Goal: Contribute content: Add original content to the website for others to see

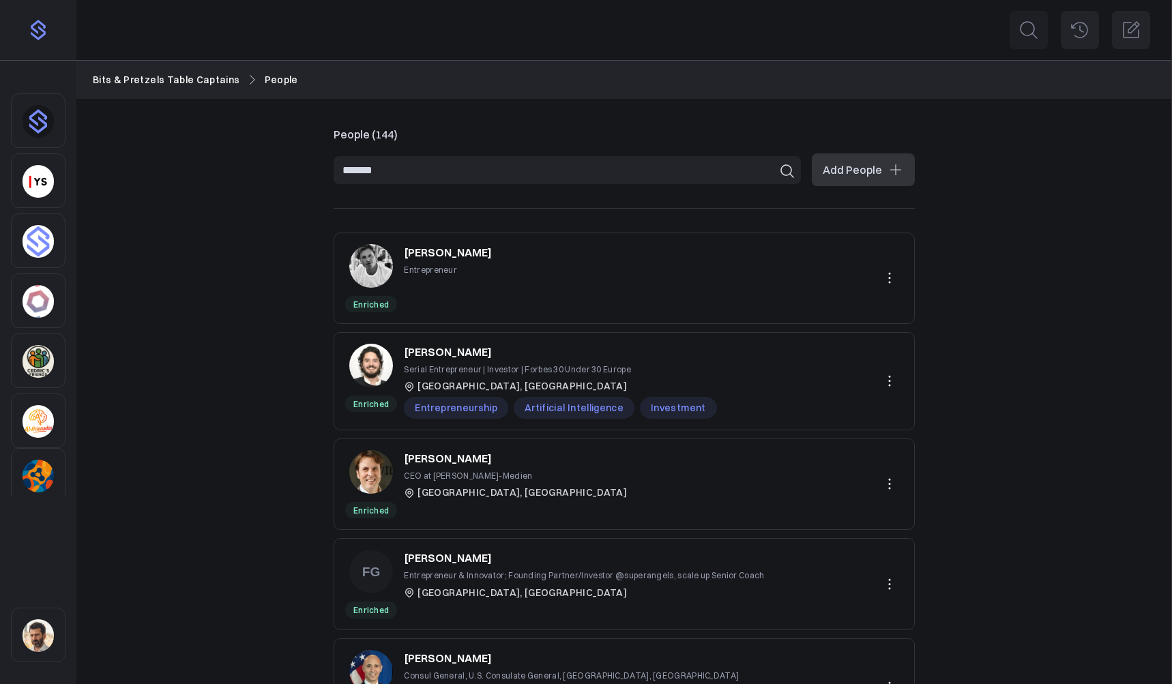
click at [405, 162] on input "*******" at bounding box center [567, 170] width 467 height 28
click at [48, 422] on img "Sidebar" at bounding box center [38, 421] width 31 height 33
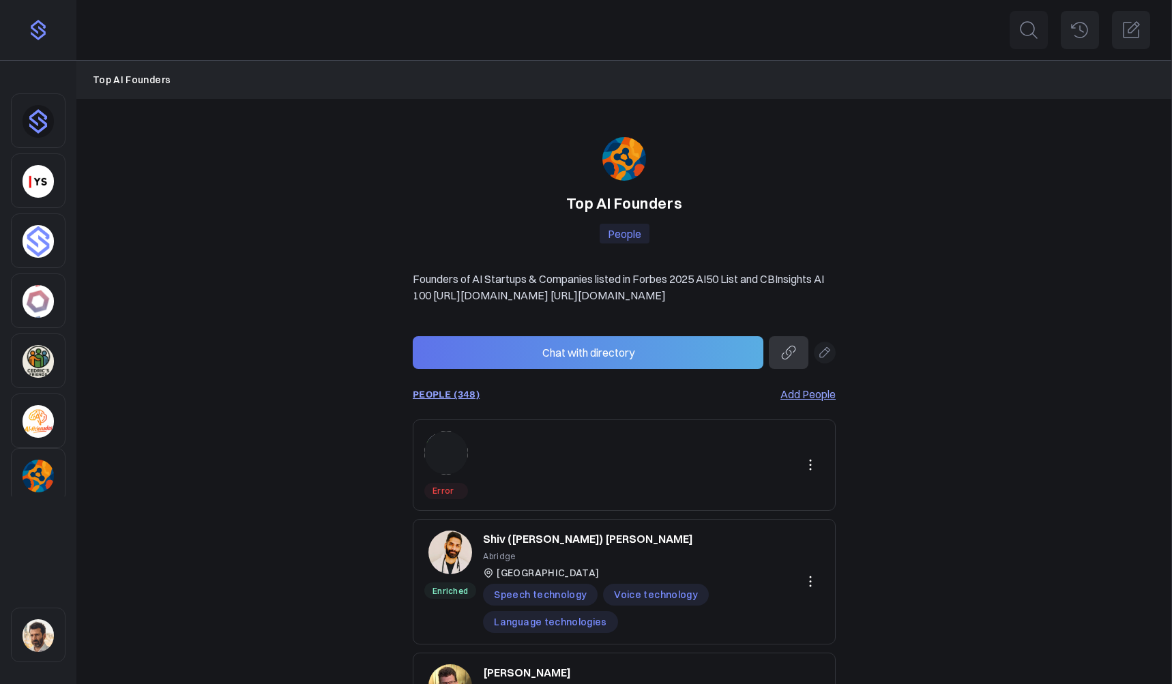
click at [41, 368] on img "Sidebar" at bounding box center [38, 361] width 31 height 33
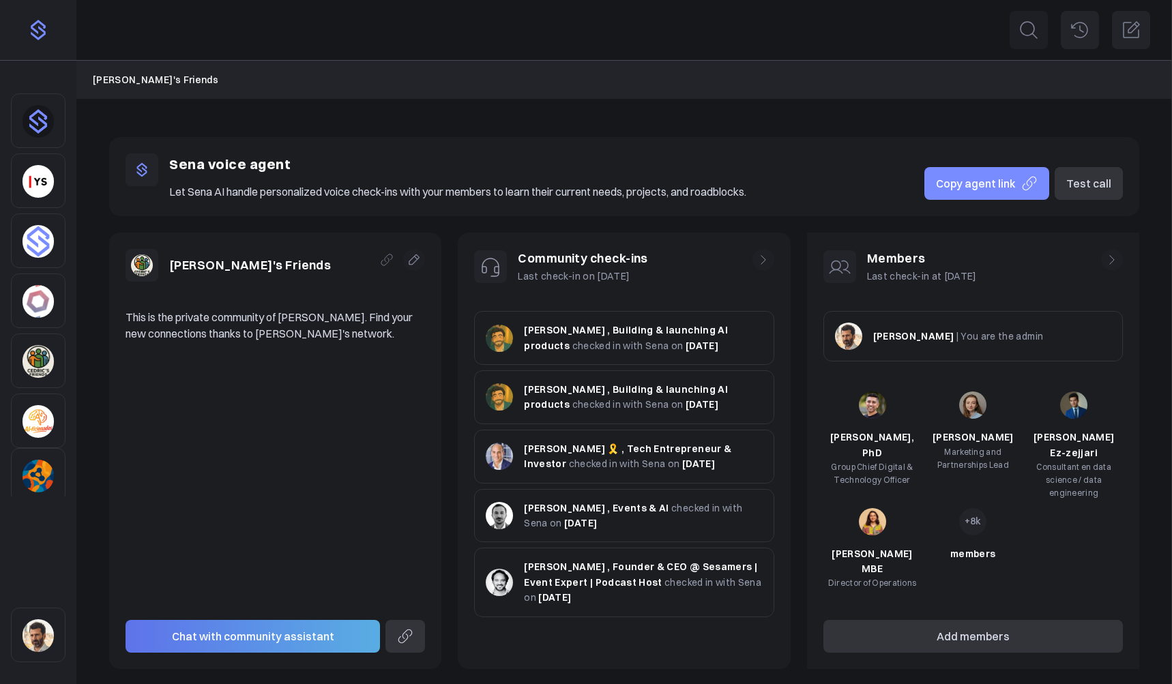
click at [44, 472] on img "Sidebar" at bounding box center [38, 476] width 31 height 33
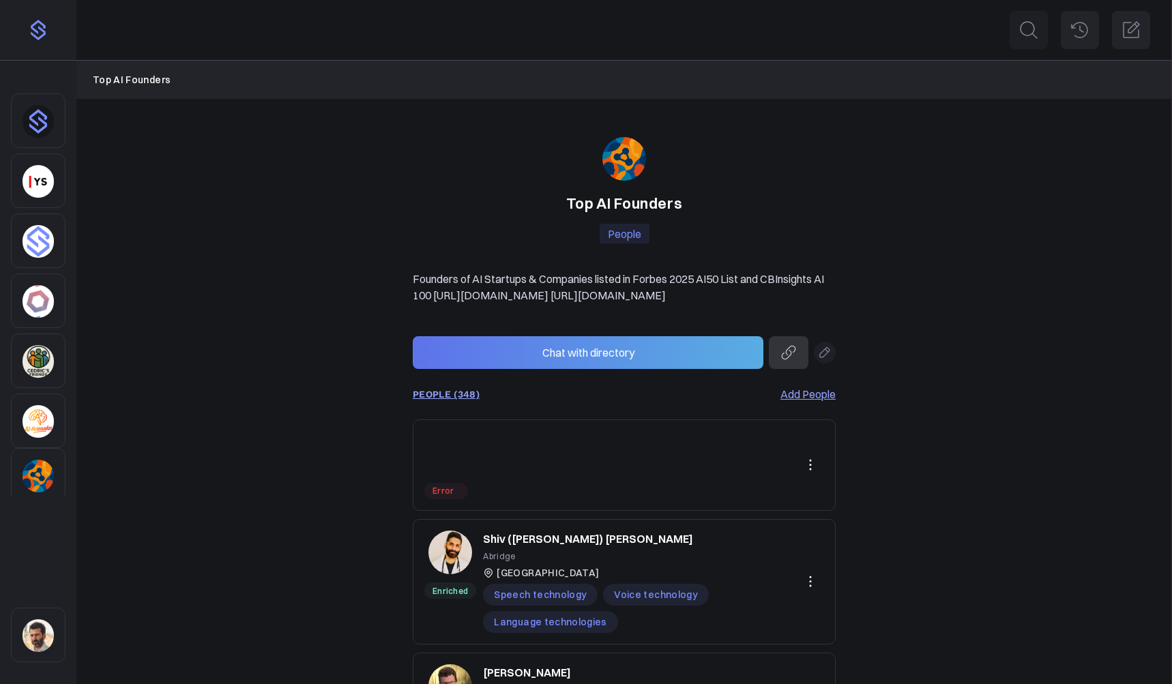
scroll to position [3, 0]
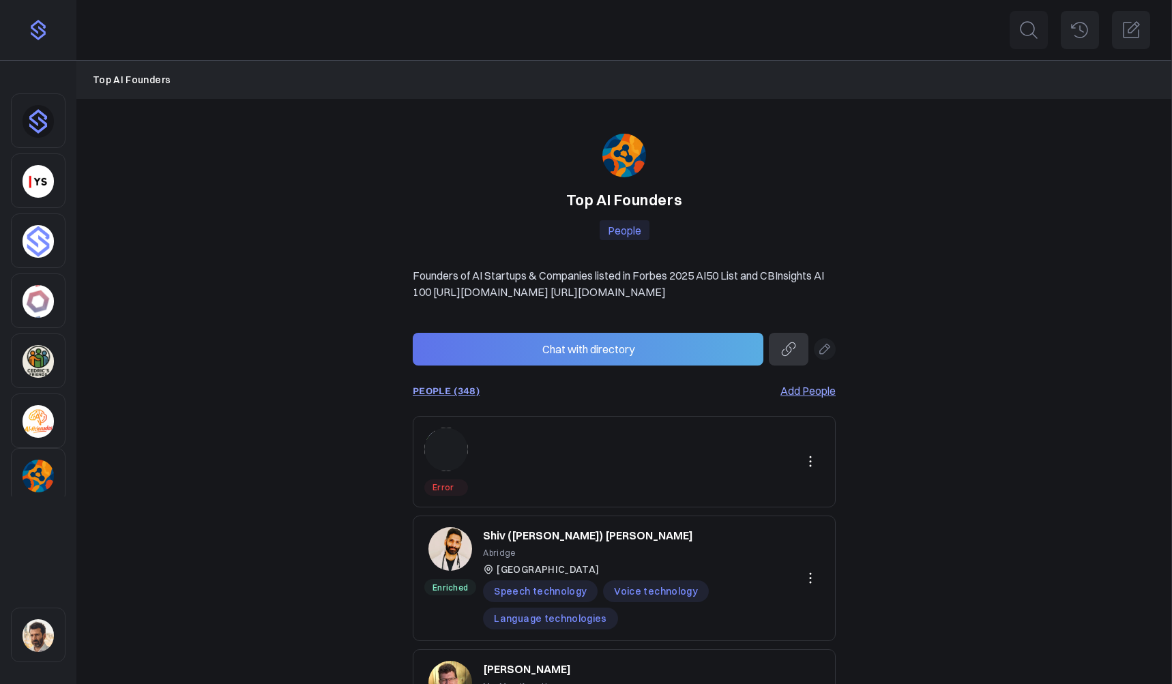
click at [810, 470] on icon at bounding box center [810, 462] width 16 height 16
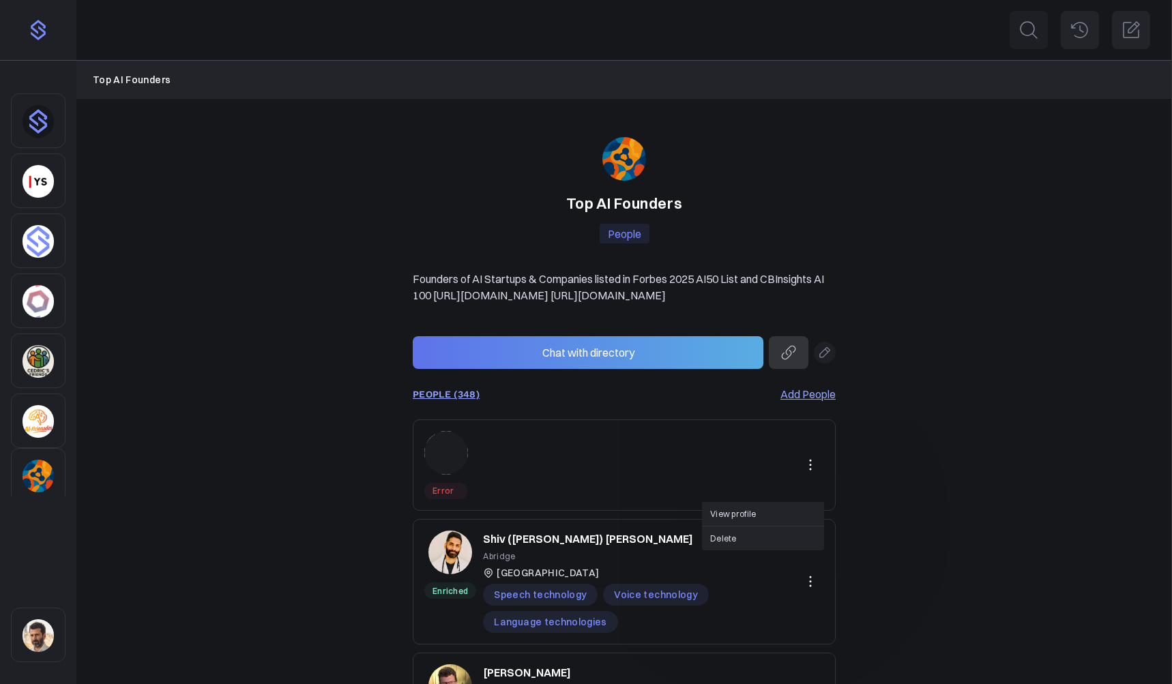
click at [723, 533] on button "Delete" at bounding box center [763, 539] width 122 height 24
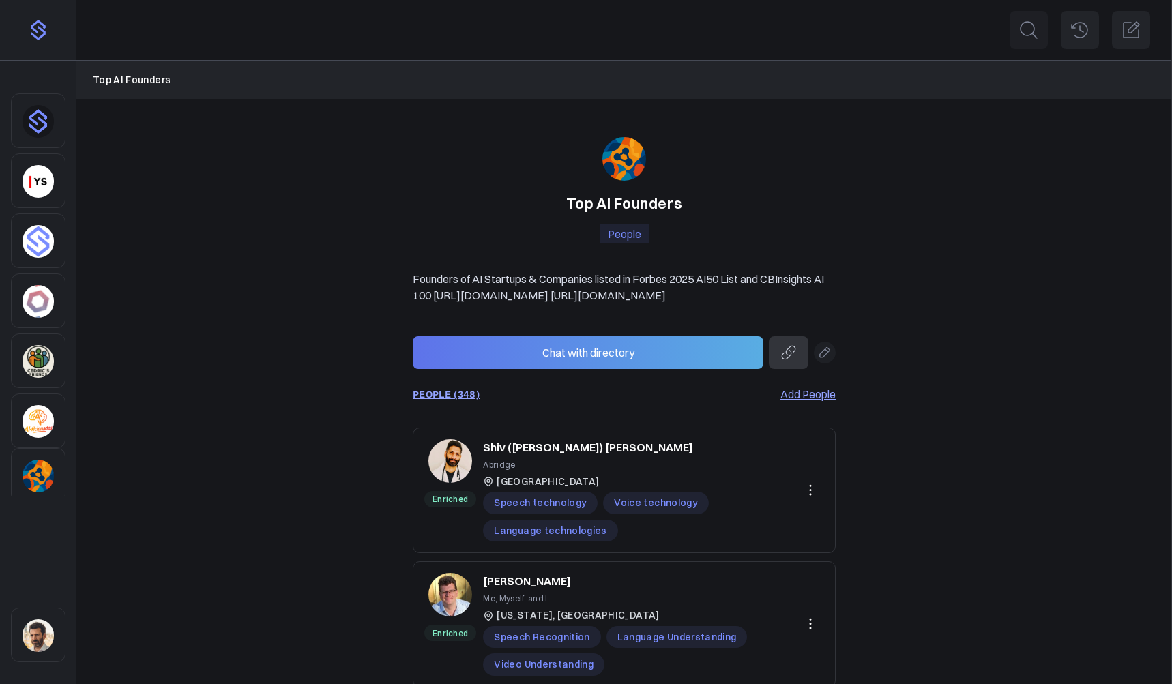
click at [460, 400] on link "PEOPLE (348)" at bounding box center [446, 394] width 67 height 11
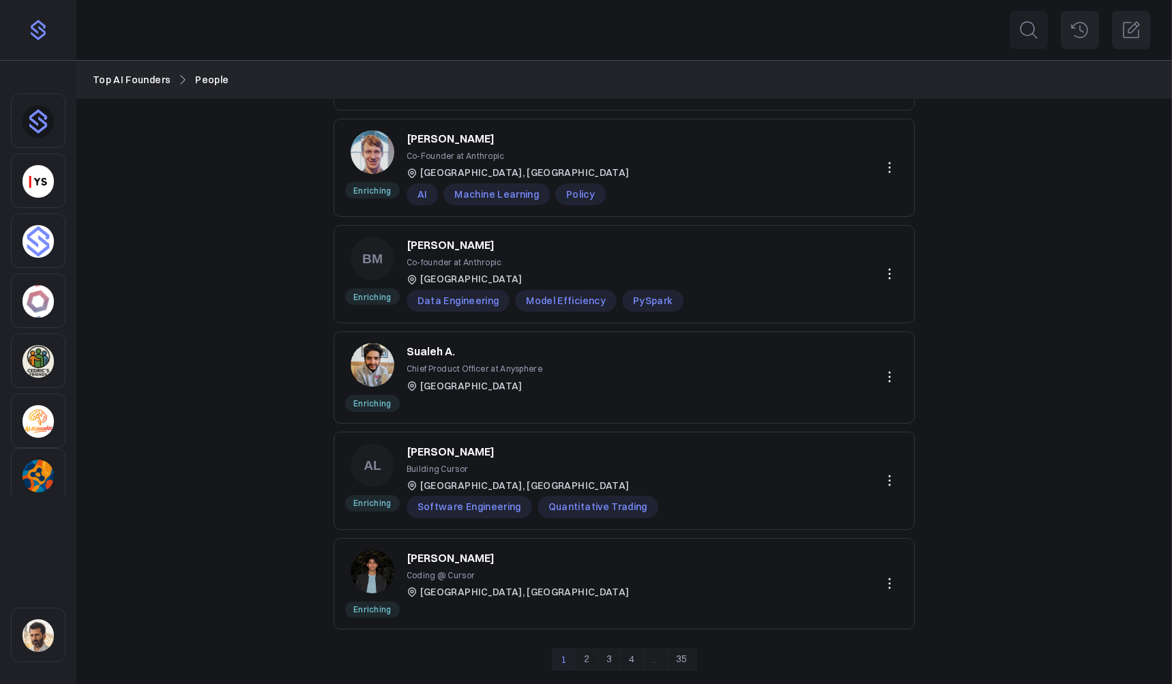
click at [585, 660] on link "2" at bounding box center [586, 660] width 23 height 22
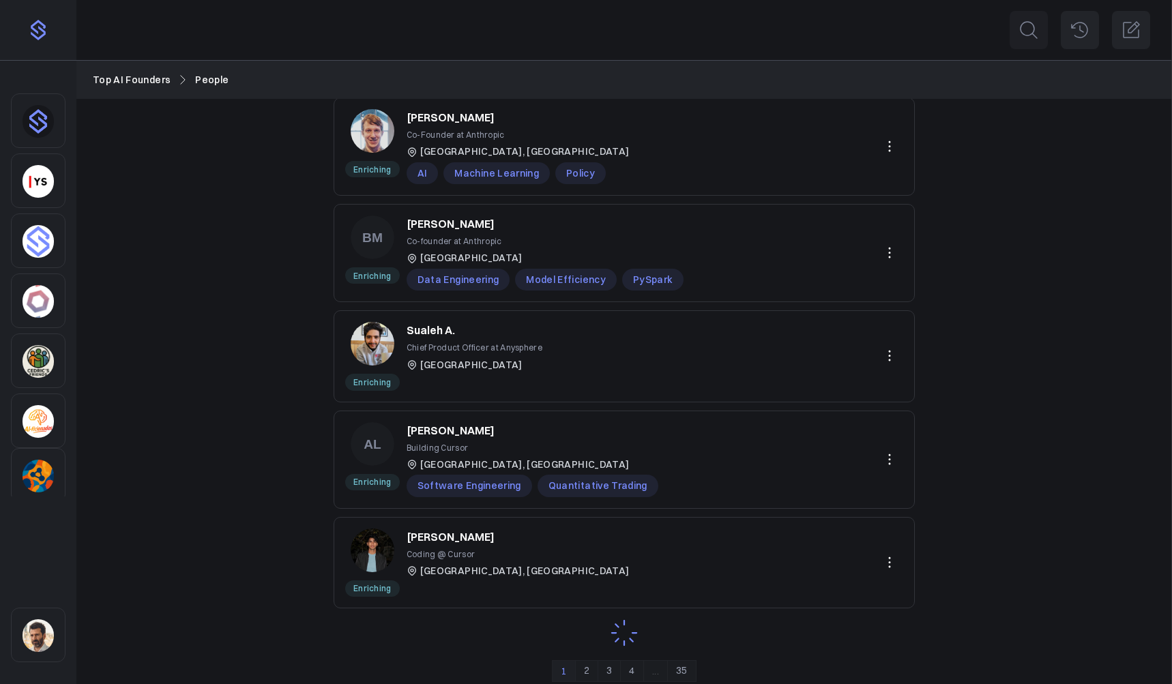
scroll to position [628, 0]
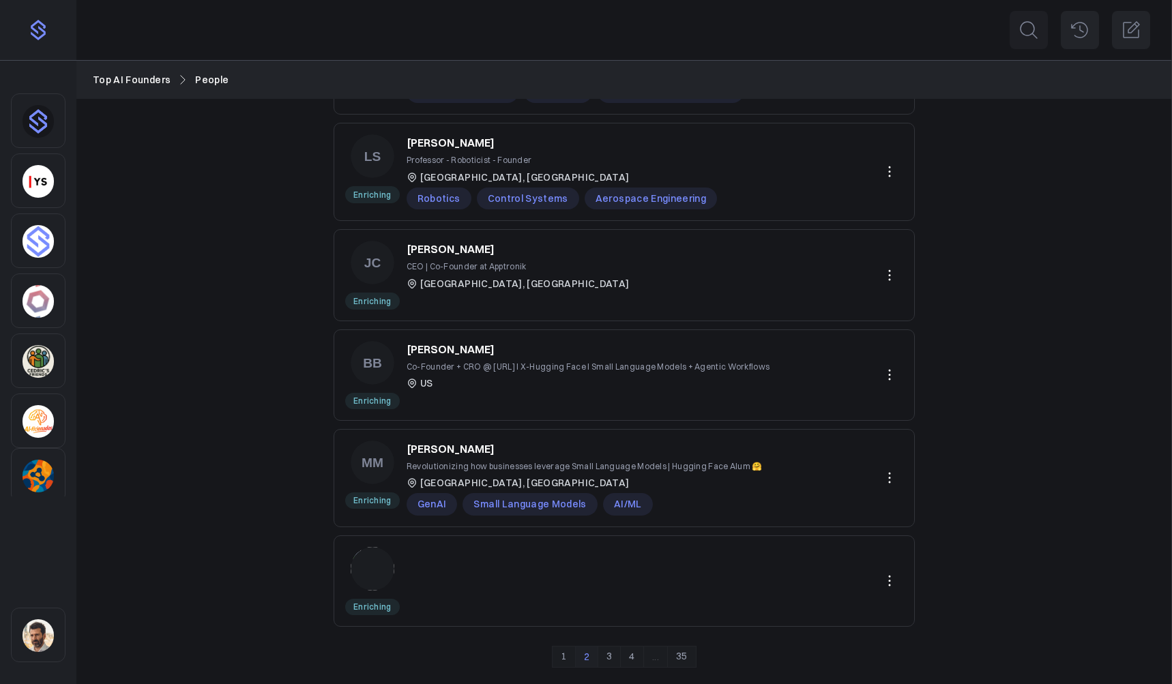
click at [896, 578] on icon at bounding box center [889, 581] width 16 height 16
click at [807, 639] on button "Delete" at bounding box center [842, 638] width 122 height 24
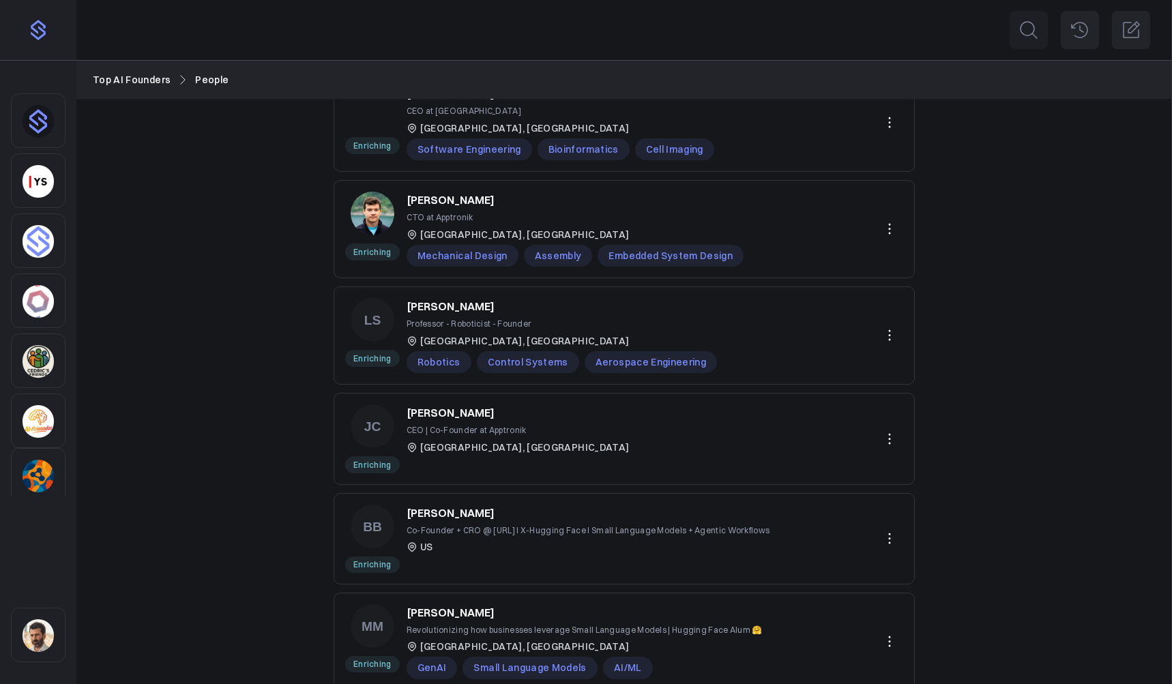
scroll to position [529, 0]
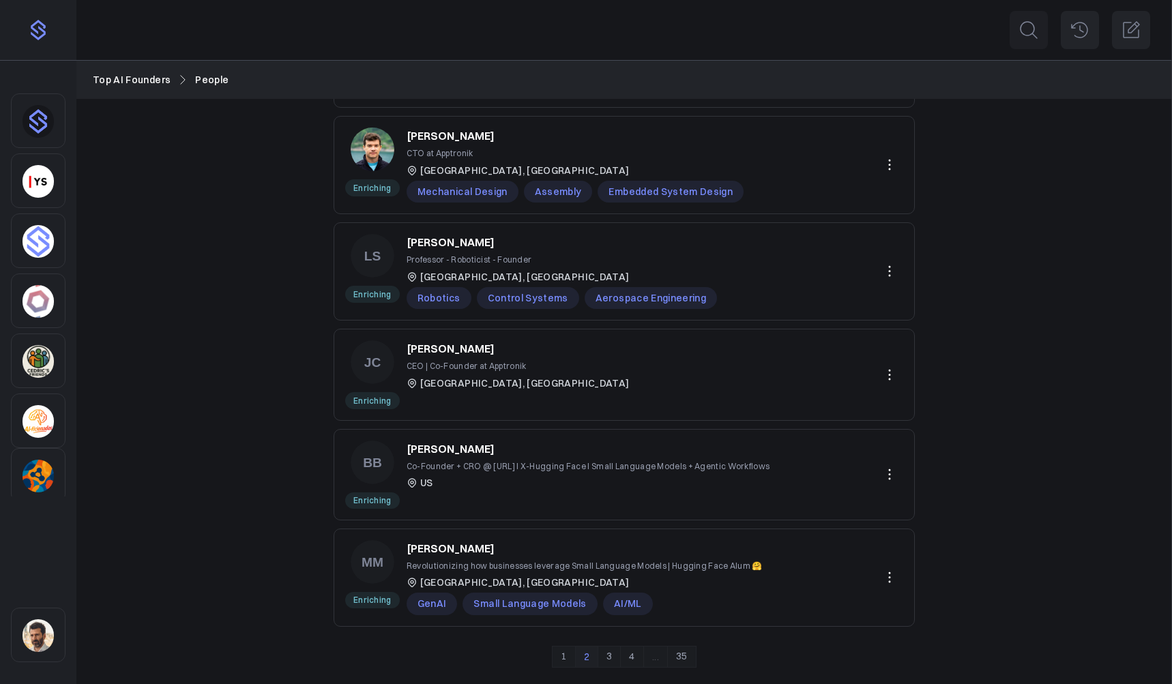
click at [611, 654] on link "3" at bounding box center [609, 657] width 23 height 22
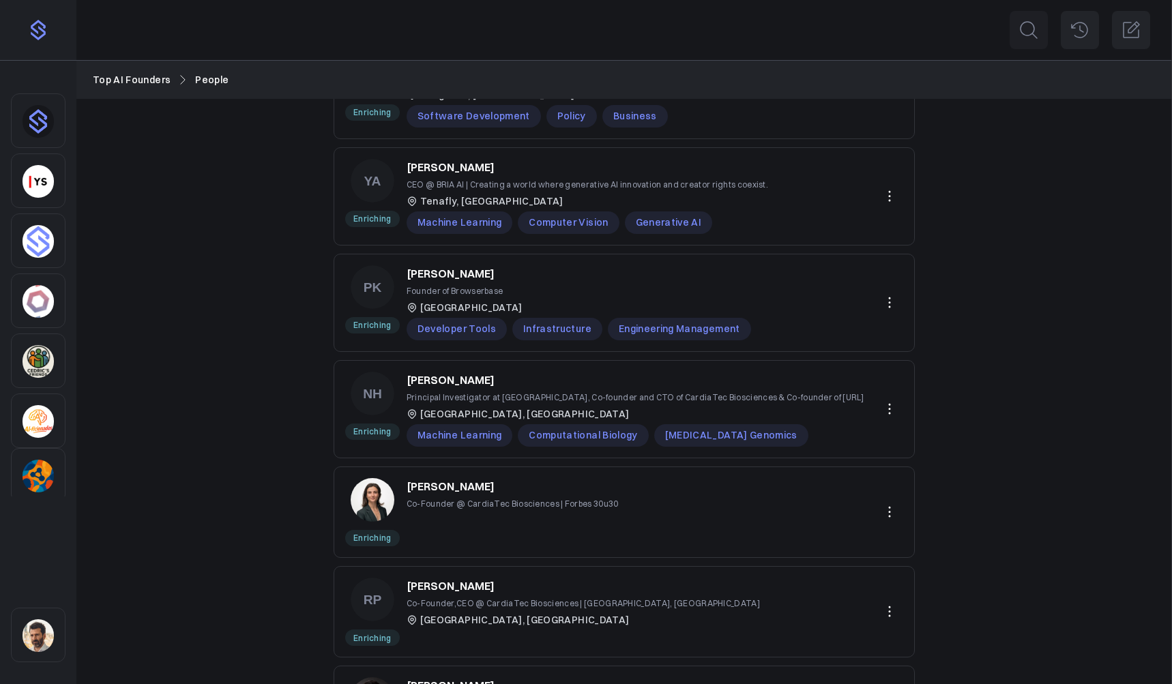
scroll to position [643, 0]
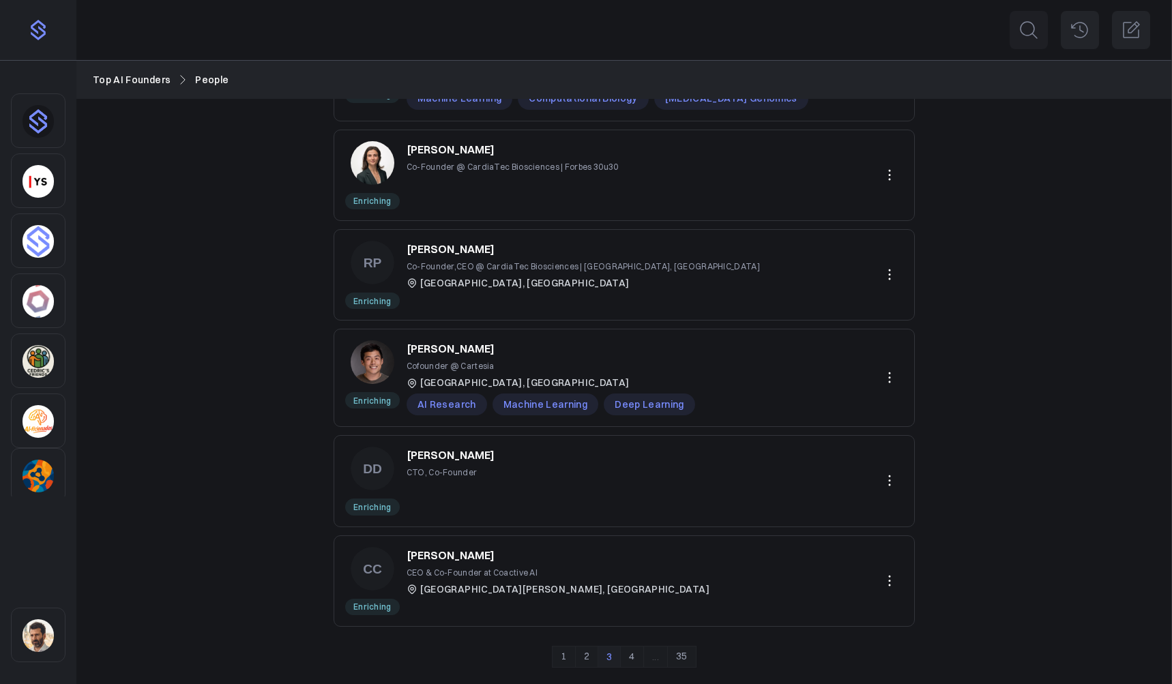
click at [630, 656] on link "4" at bounding box center [631, 657] width 23 height 22
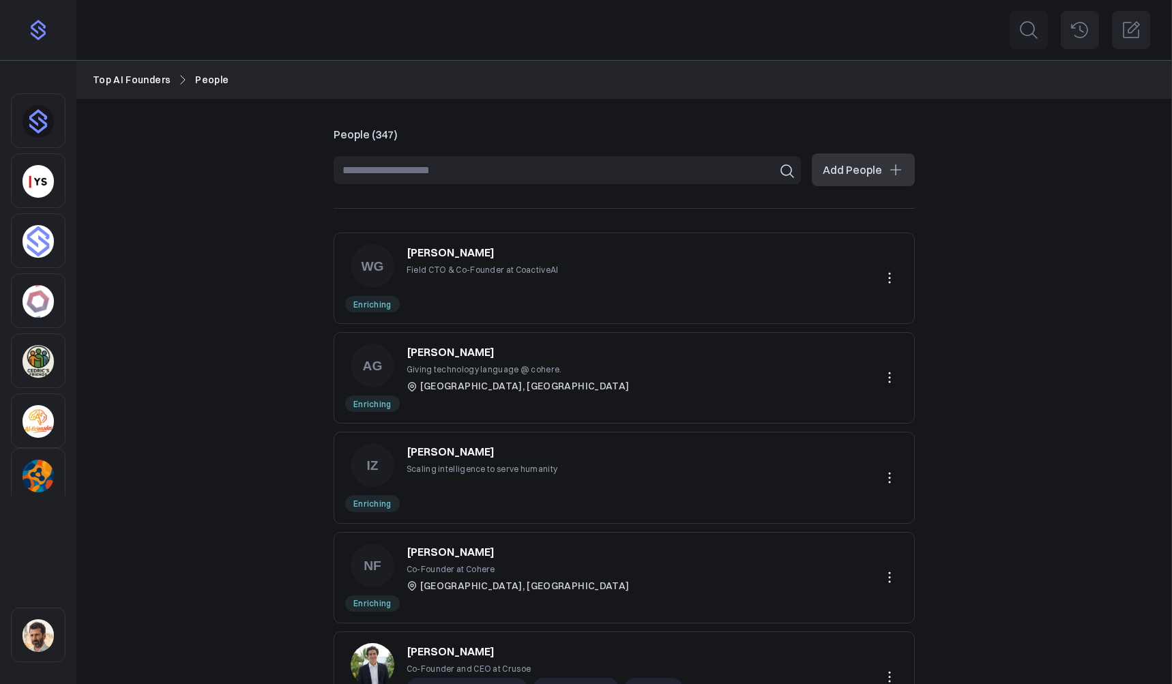
scroll to position [602, 0]
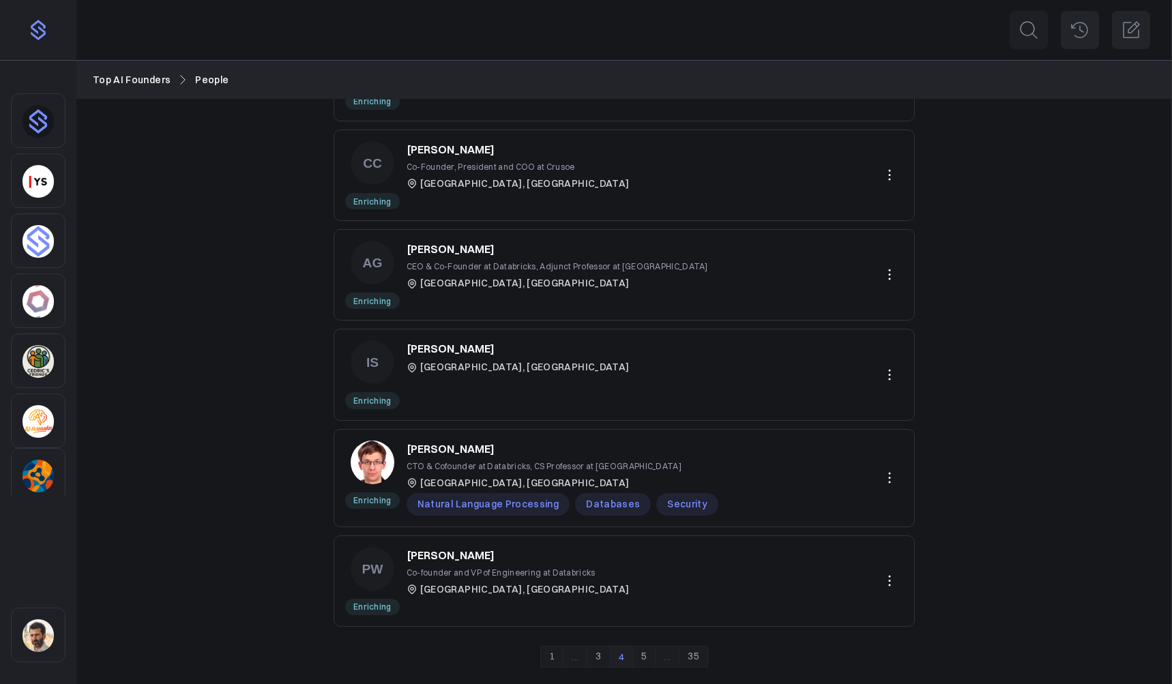
click at [641, 654] on link "5" at bounding box center [643, 657] width 23 height 22
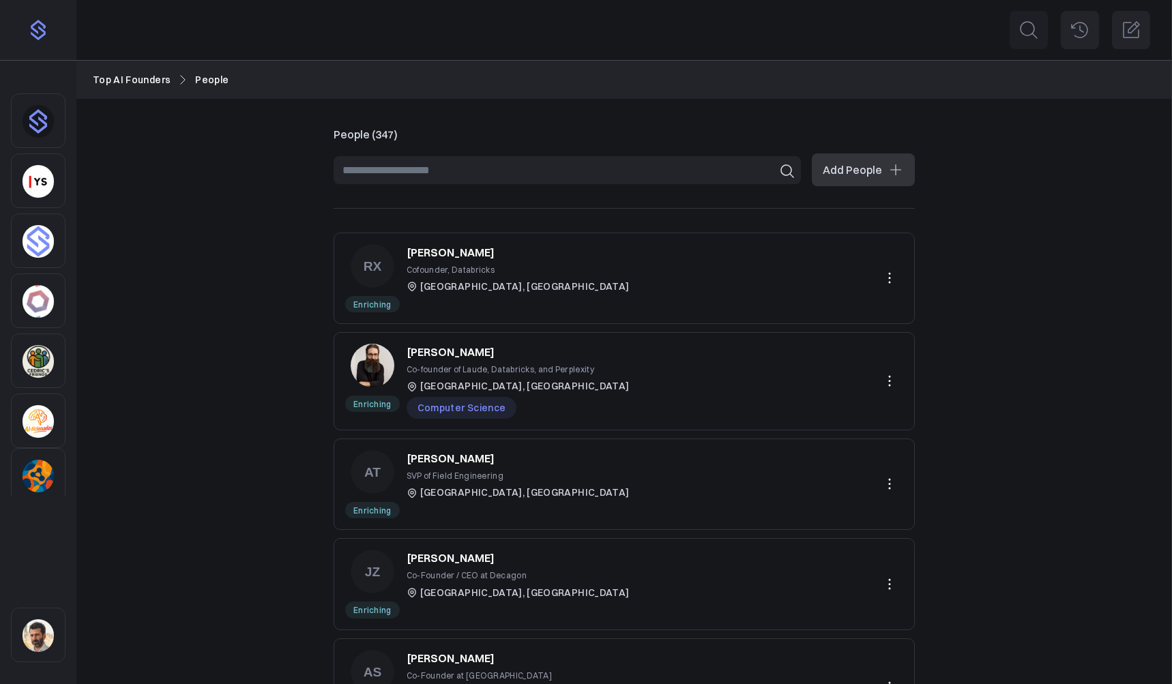
scroll to position [615, 0]
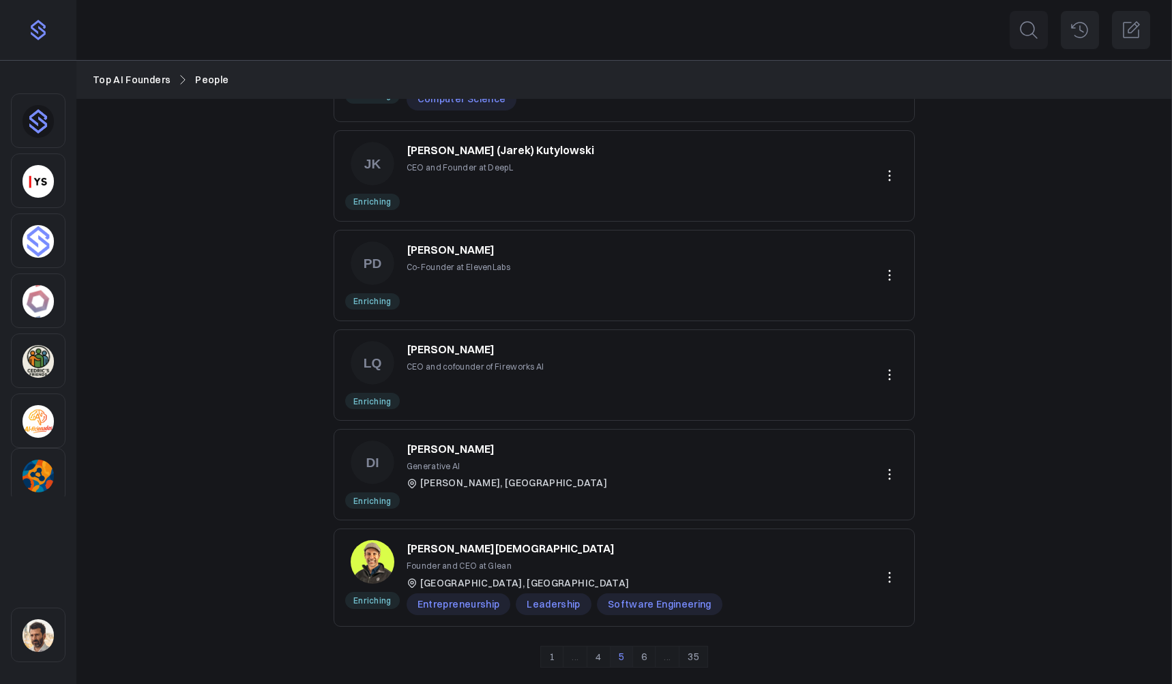
click at [644, 662] on link "6" at bounding box center [643, 657] width 23 height 22
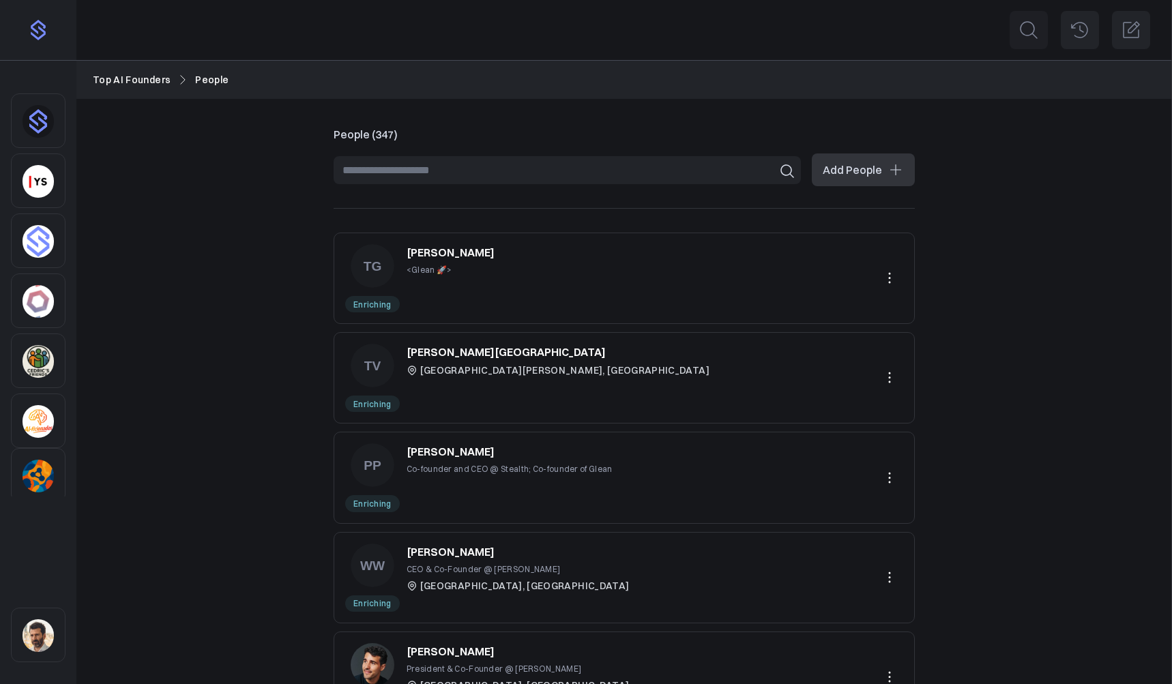
scroll to position [609, 0]
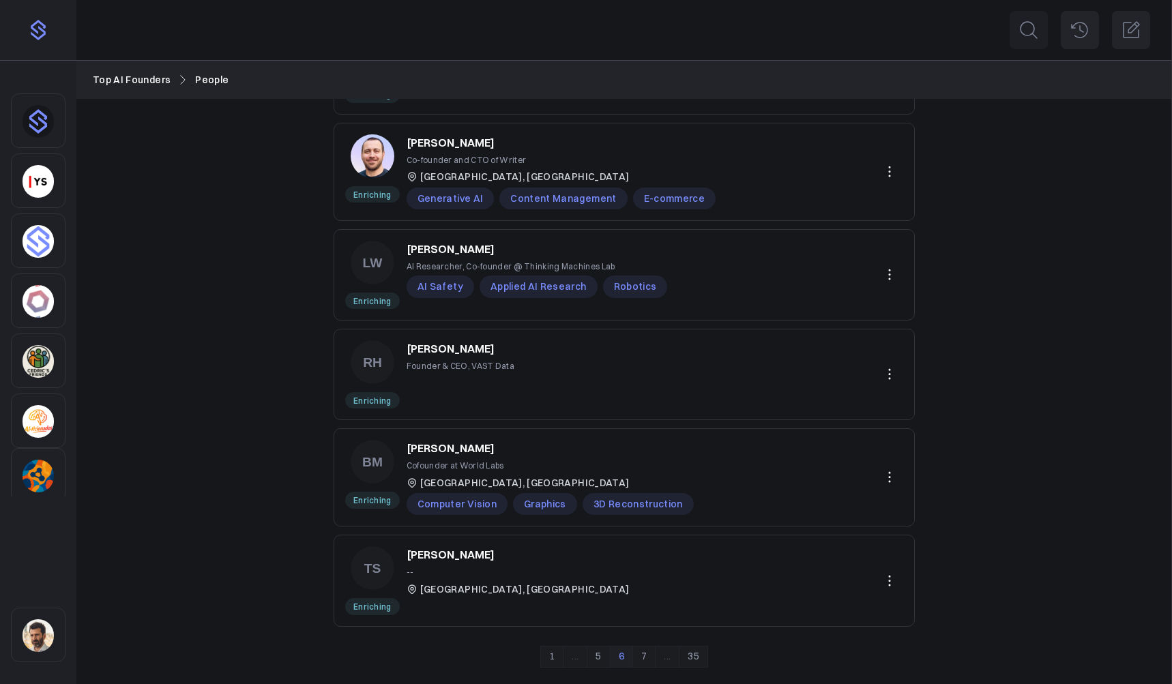
drag, startPoint x: 641, startPoint y: 654, endPoint x: 651, endPoint y: 647, distance: 12.1
click at [641, 654] on link "7" at bounding box center [643, 657] width 23 height 22
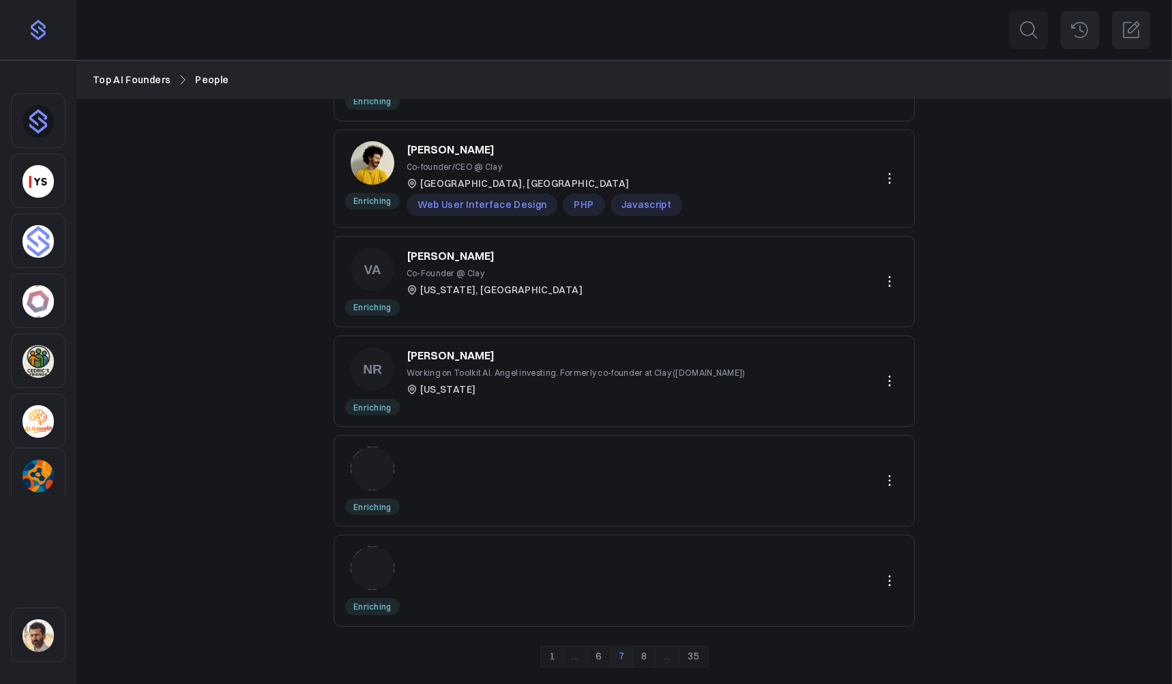
click at [892, 479] on icon at bounding box center [889, 481] width 16 height 16
click at [830, 538] on button "Delete" at bounding box center [842, 538] width 122 height 24
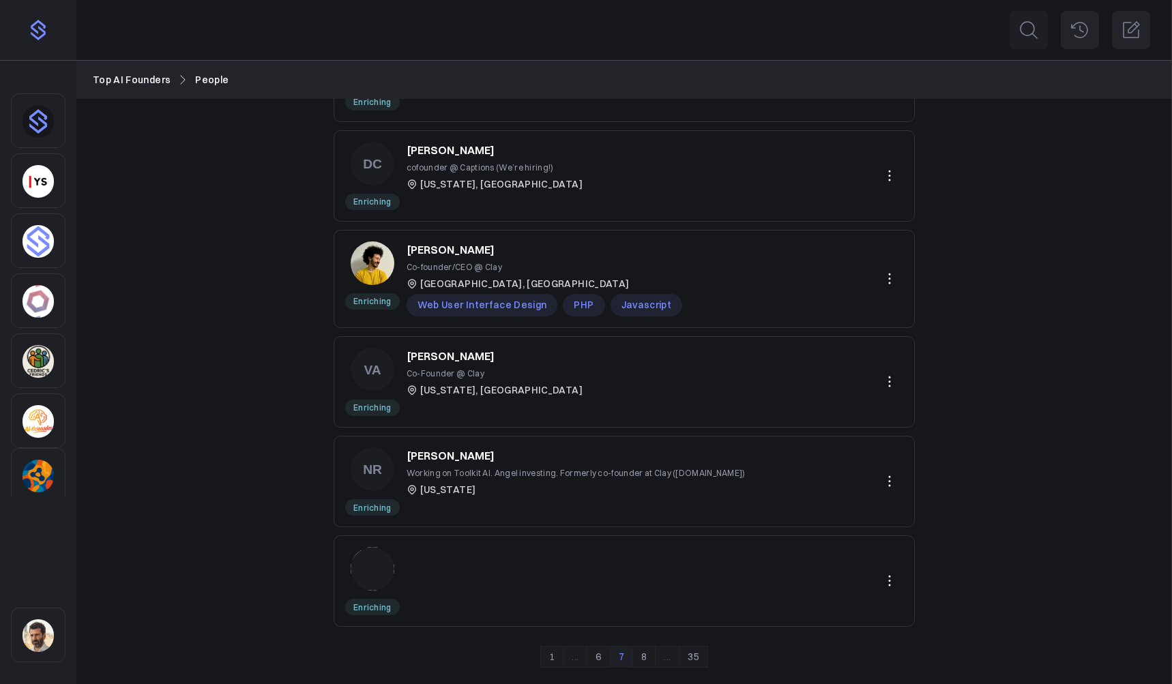
click at [884, 577] on icon at bounding box center [889, 581] width 16 height 16
click at [827, 639] on button "Delete" at bounding box center [842, 638] width 122 height 24
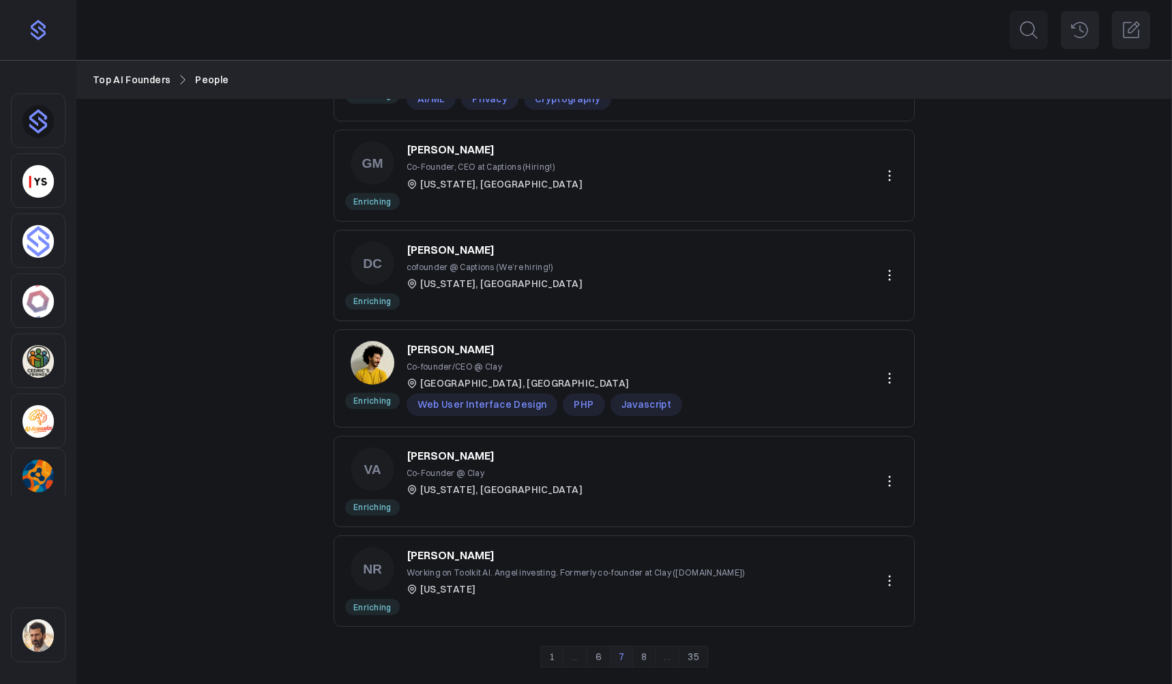
scroll to position [409, 0]
click at [643, 658] on link "8" at bounding box center [643, 657] width 23 height 22
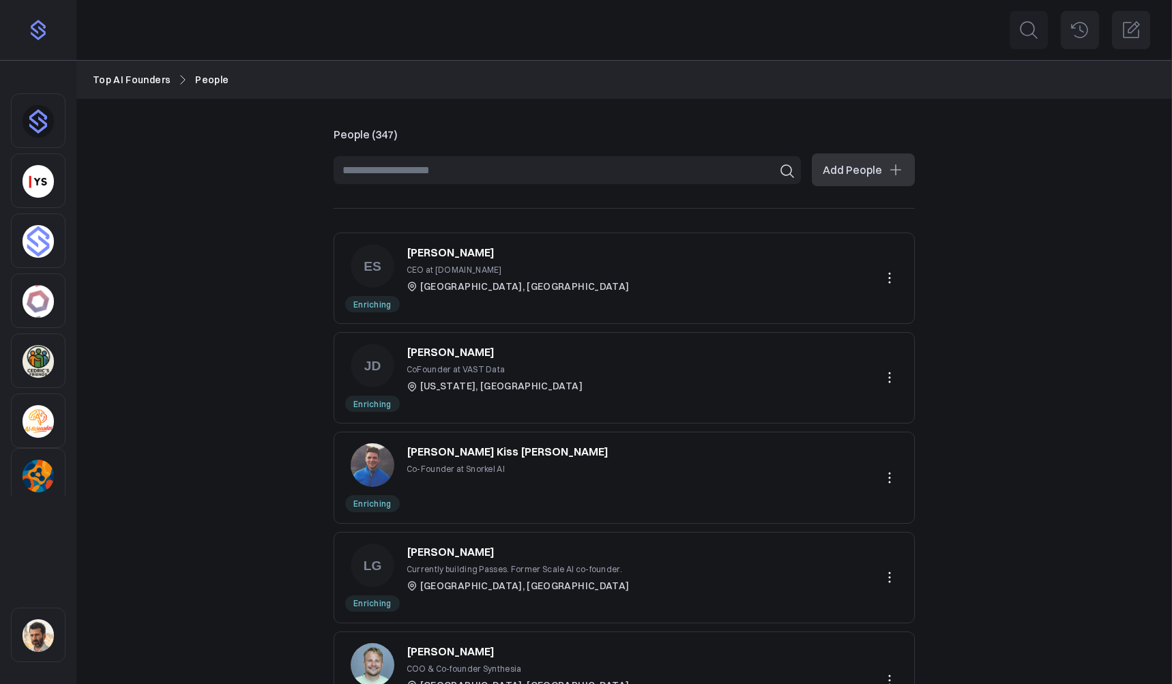
scroll to position [609, 0]
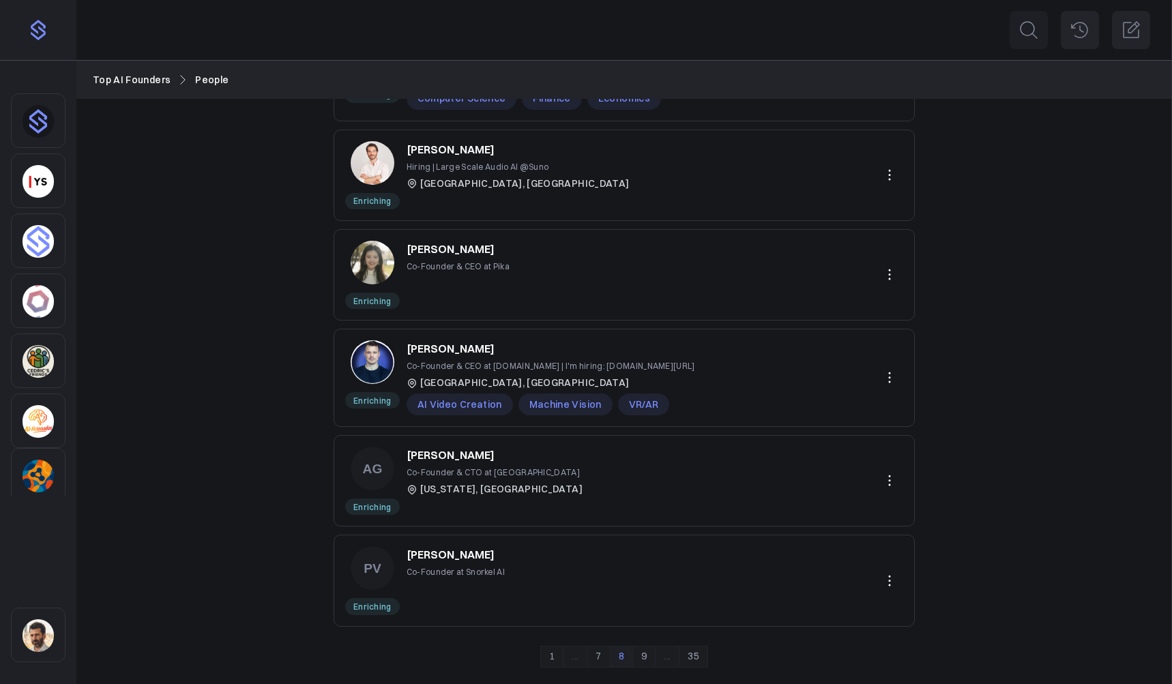
click at [644, 652] on link "9" at bounding box center [643, 657] width 23 height 22
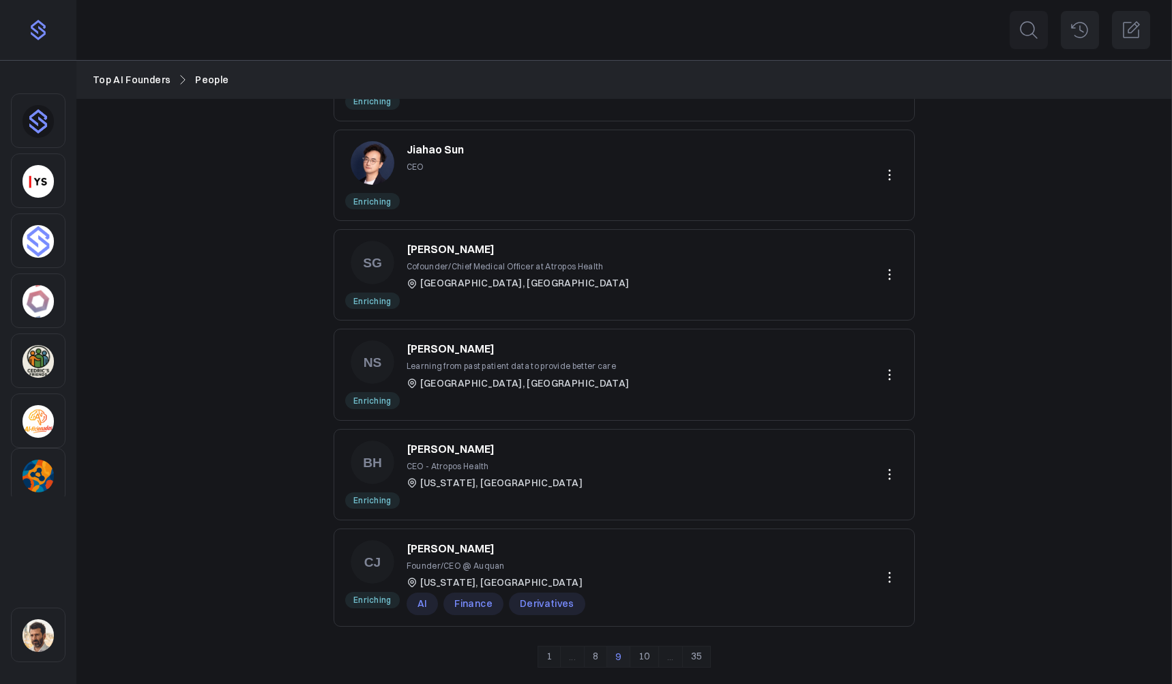
scroll to position [0, 0]
drag, startPoint x: 649, startPoint y: 657, endPoint x: 658, endPoint y: 650, distance: 11.2
click at [648, 657] on link "10" at bounding box center [644, 657] width 29 height 22
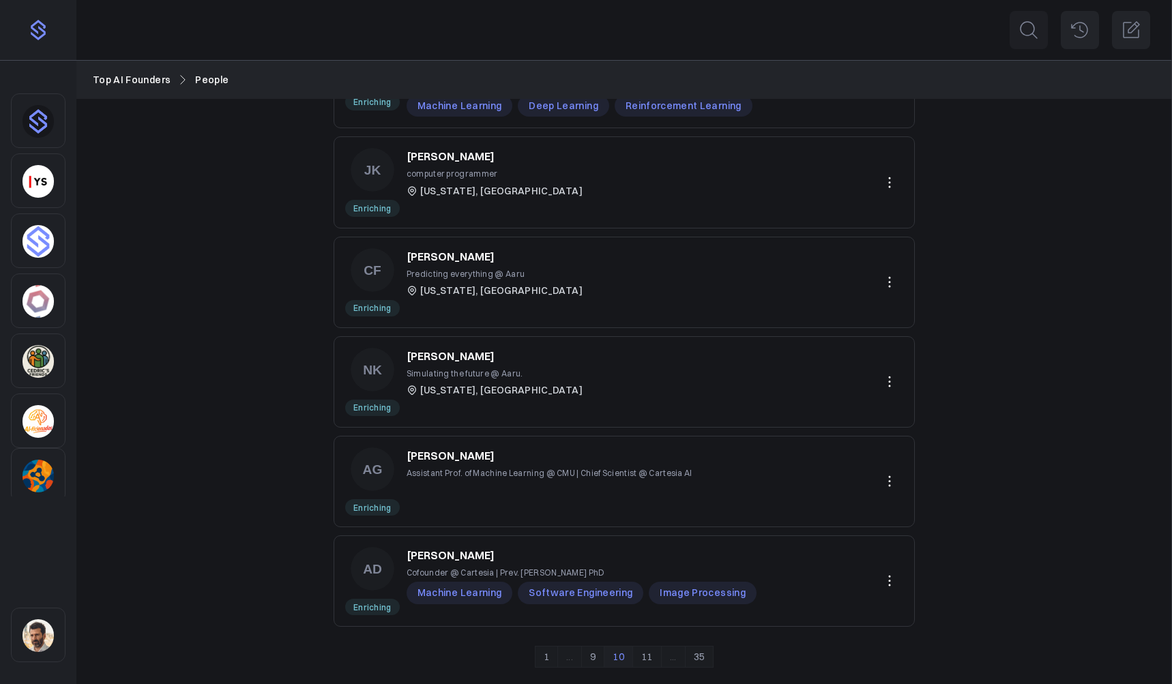
click at [647, 651] on link "11" at bounding box center [646, 657] width 29 height 22
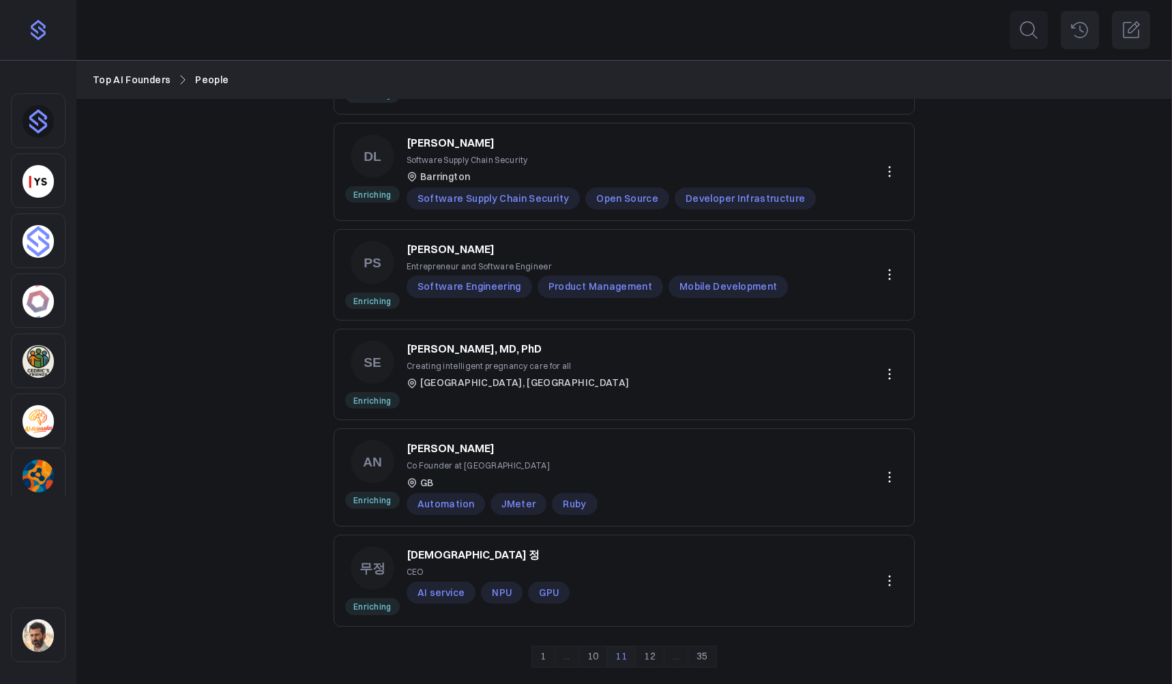
click at [653, 662] on link "12" at bounding box center [649, 657] width 29 height 22
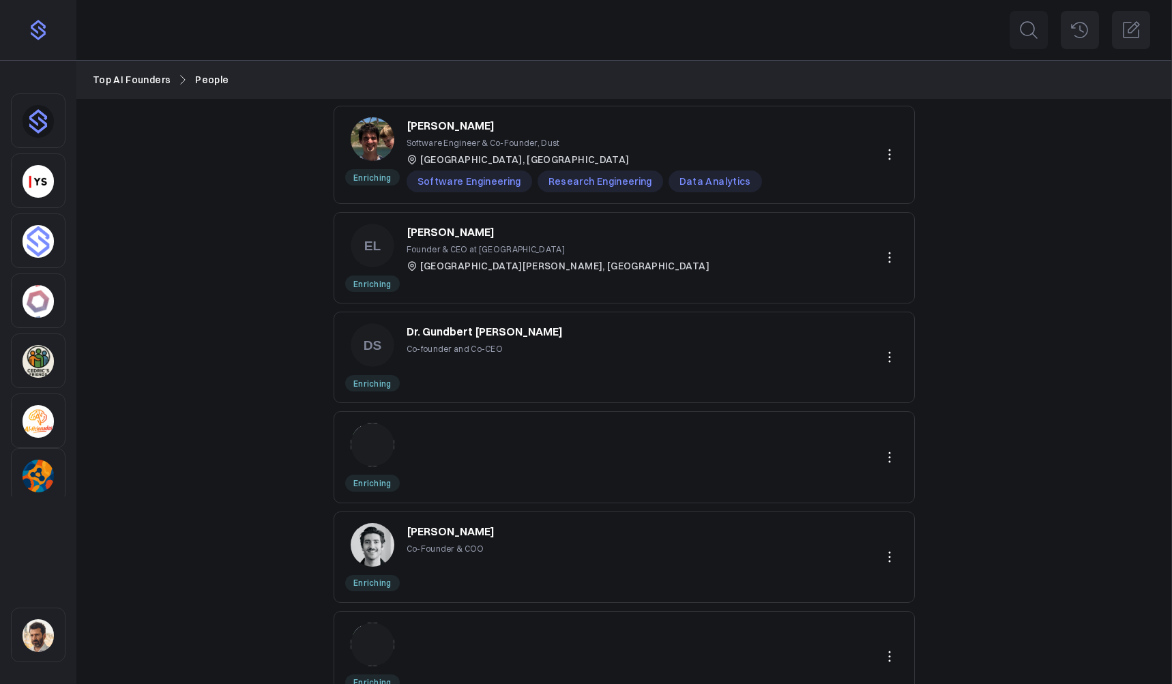
click at [897, 458] on icon at bounding box center [889, 458] width 16 height 16
click at [825, 512] on button "Delete" at bounding box center [842, 514] width 122 height 24
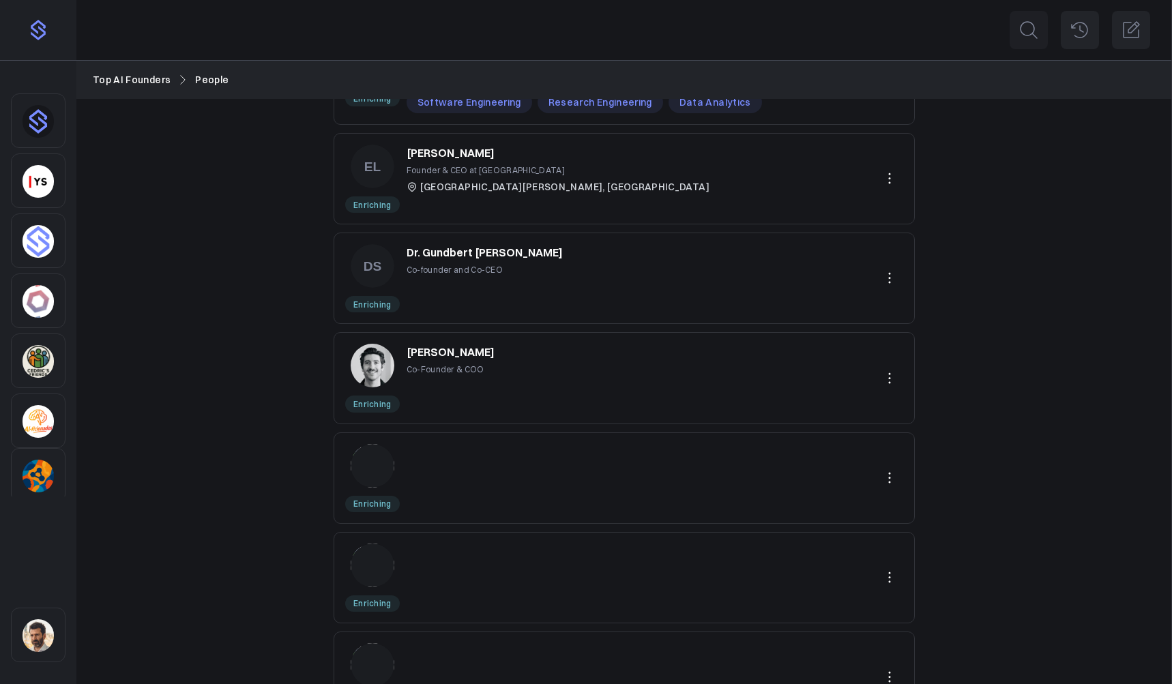
click at [894, 480] on icon at bounding box center [889, 478] width 16 height 16
click at [818, 529] on button "Delete" at bounding box center [842, 535] width 122 height 24
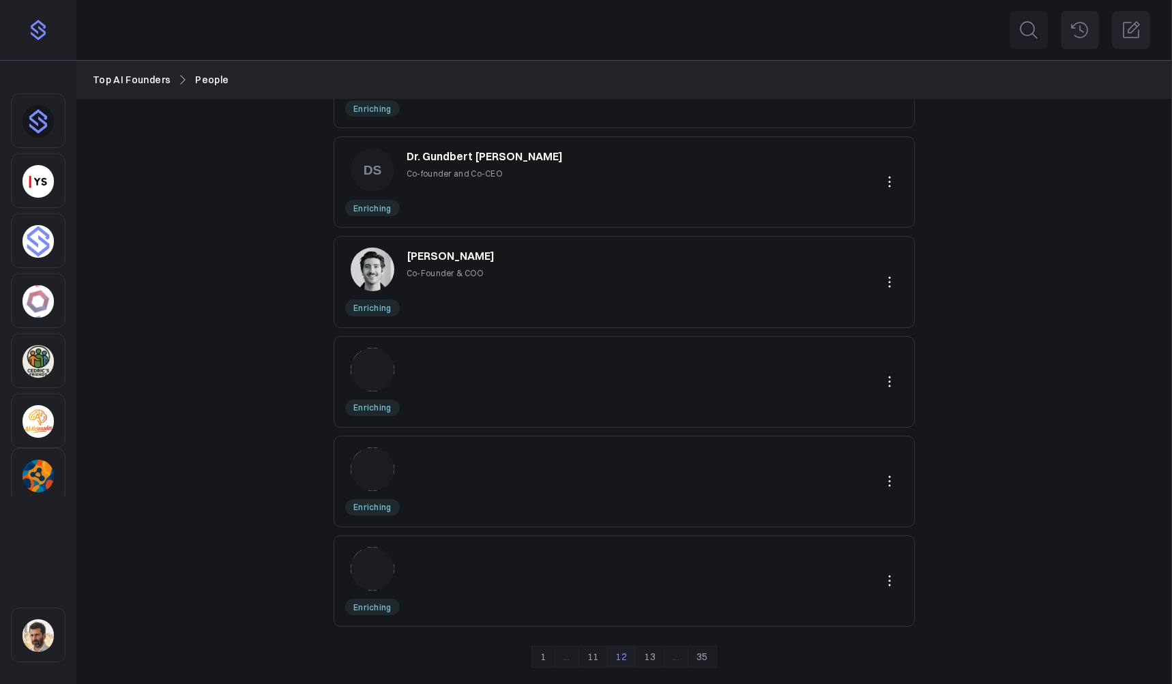
click at [886, 387] on icon at bounding box center [889, 382] width 16 height 16
click at [808, 438] on button "Delete" at bounding box center [842, 439] width 122 height 24
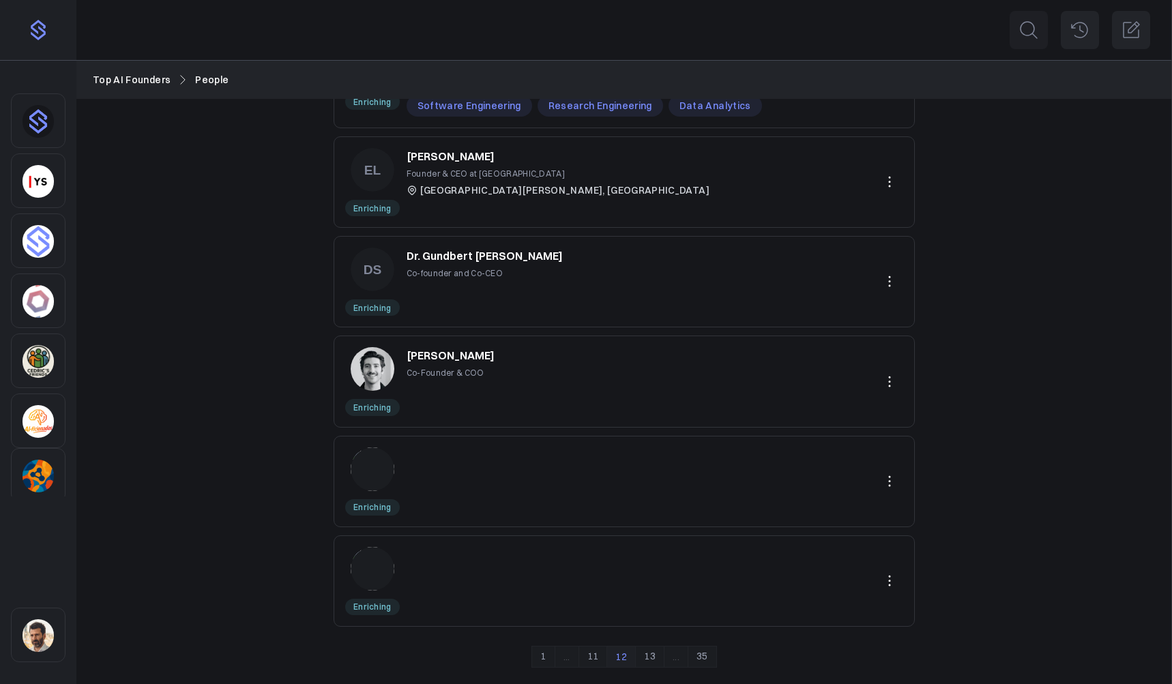
click at [886, 474] on icon at bounding box center [889, 481] width 16 height 16
click at [822, 536] on button "Delete" at bounding box center [842, 539] width 122 height 24
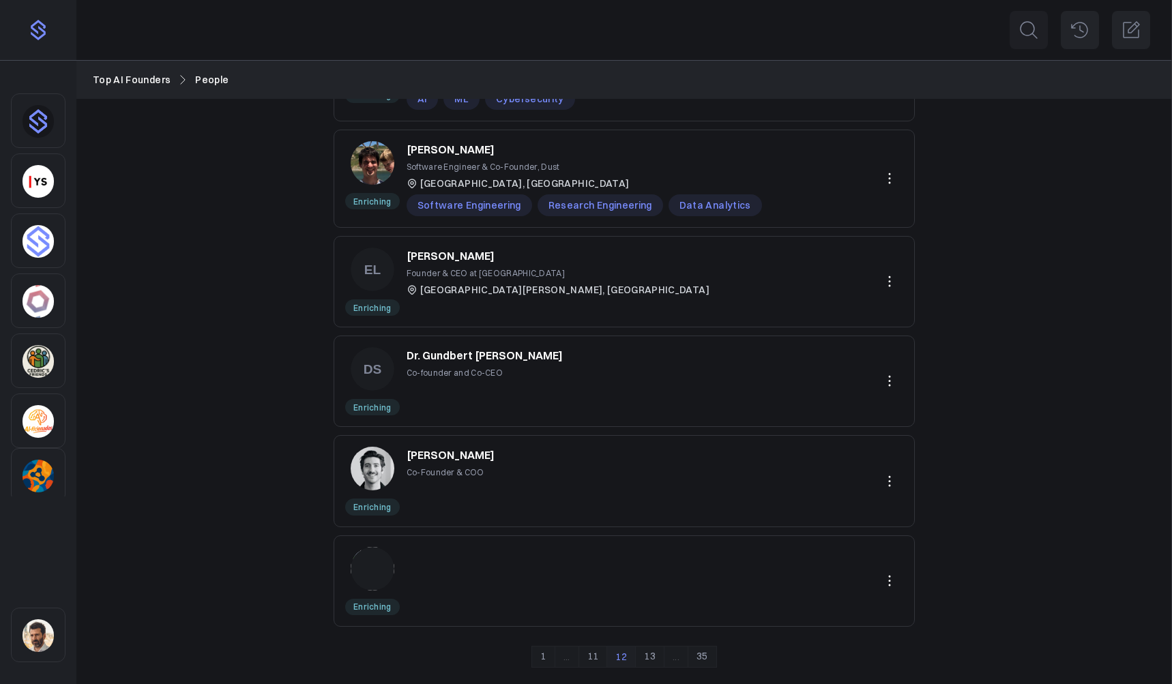
click at [894, 585] on icon at bounding box center [889, 581] width 16 height 16
click at [809, 639] on button "Delete" at bounding box center [842, 638] width 122 height 24
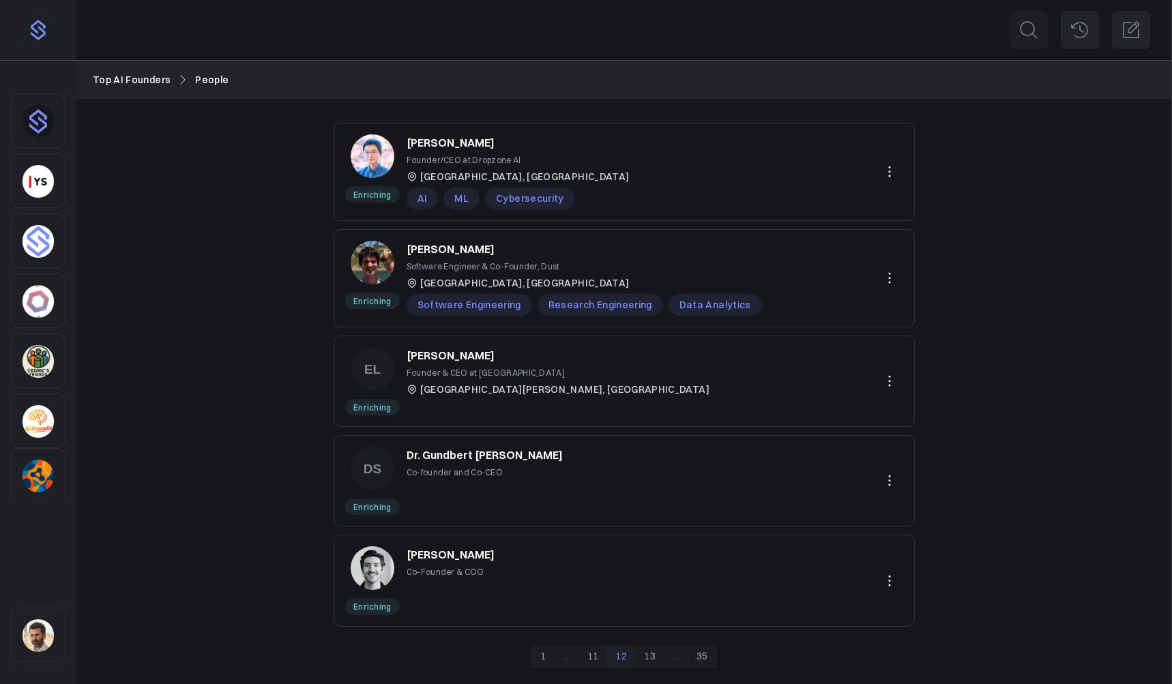
click at [647, 657] on link "13" at bounding box center [649, 657] width 29 height 22
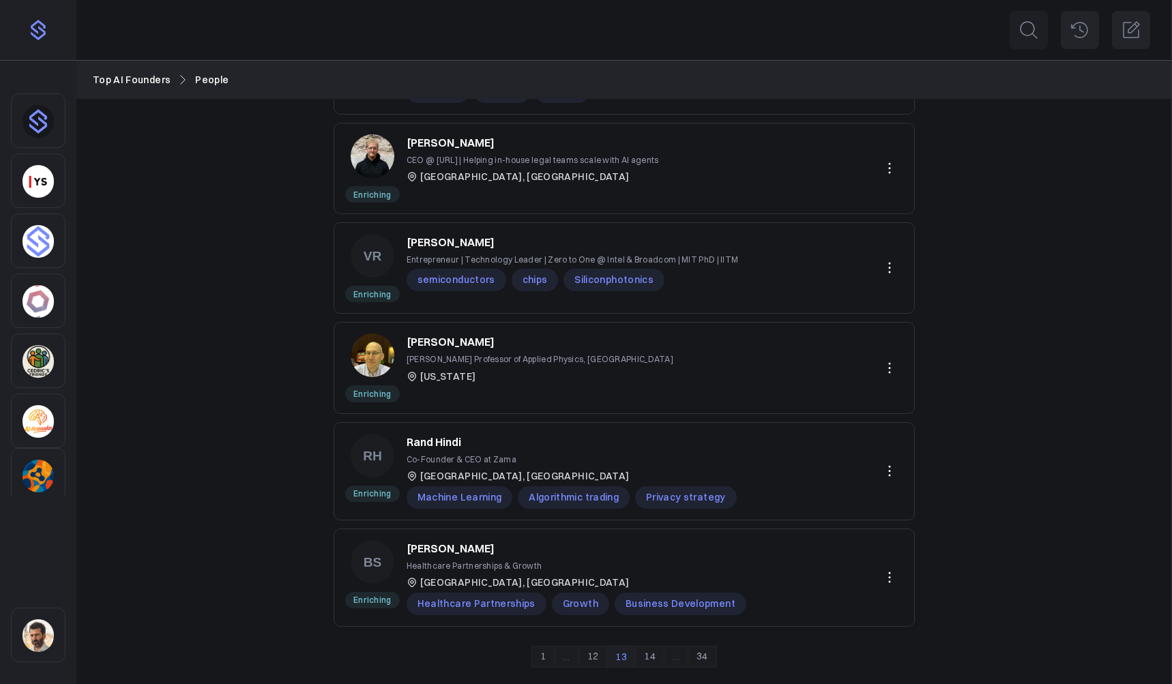
click at [653, 655] on link "14" at bounding box center [649, 657] width 29 height 22
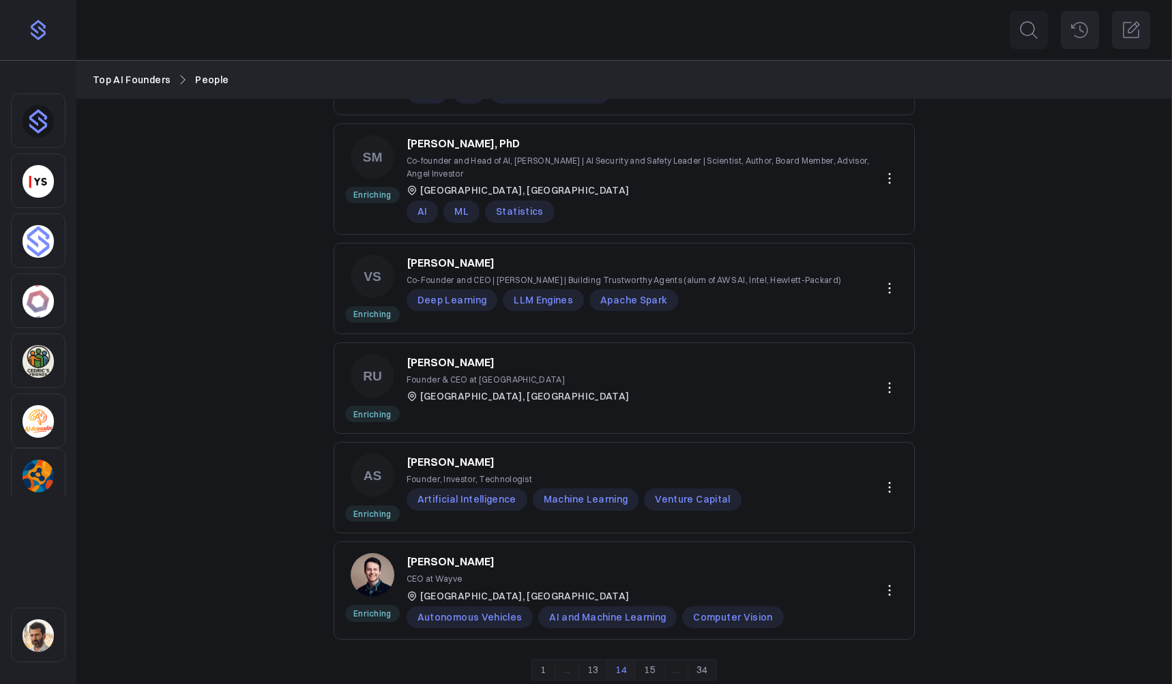
click at [646, 659] on link "15" at bounding box center [649, 670] width 29 height 22
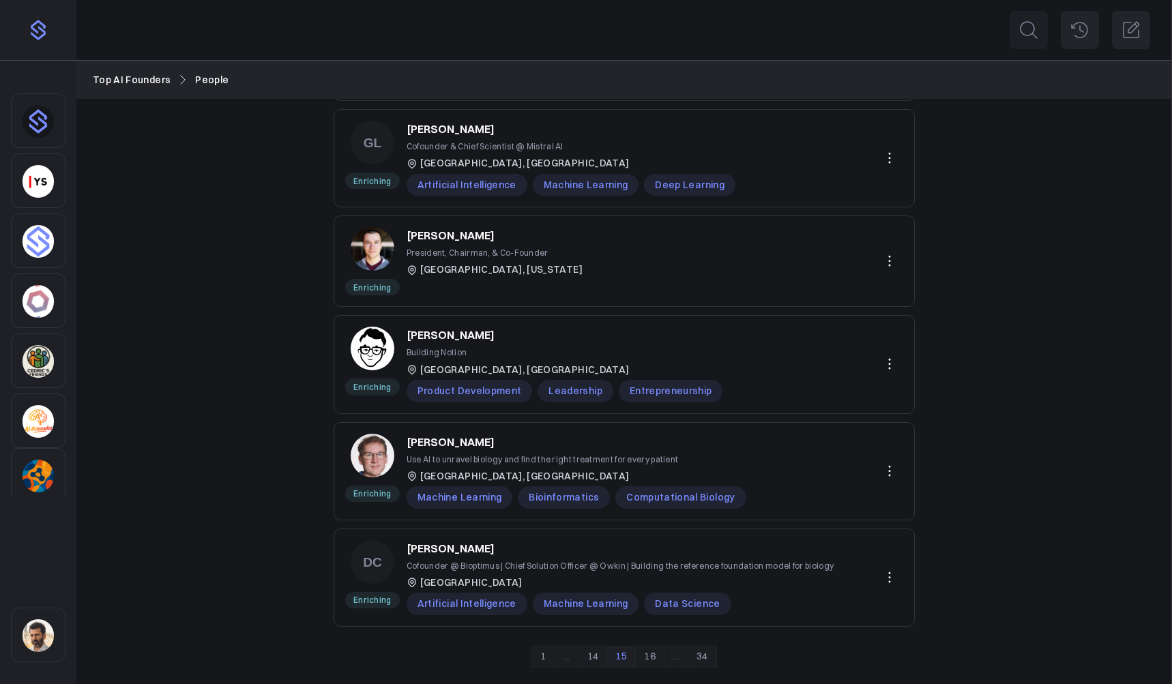
click at [651, 649] on link "16" at bounding box center [649, 657] width 29 height 22
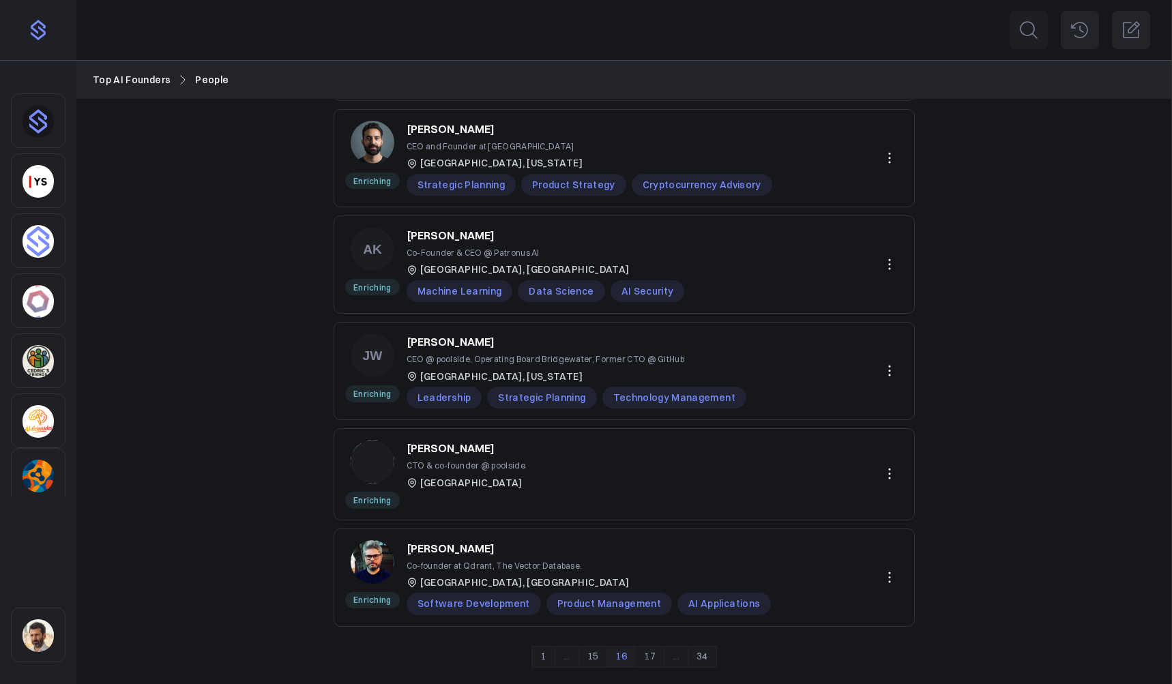
click at [649, 655] on link "17" at bounding box center [649, 657] width 29 height 22
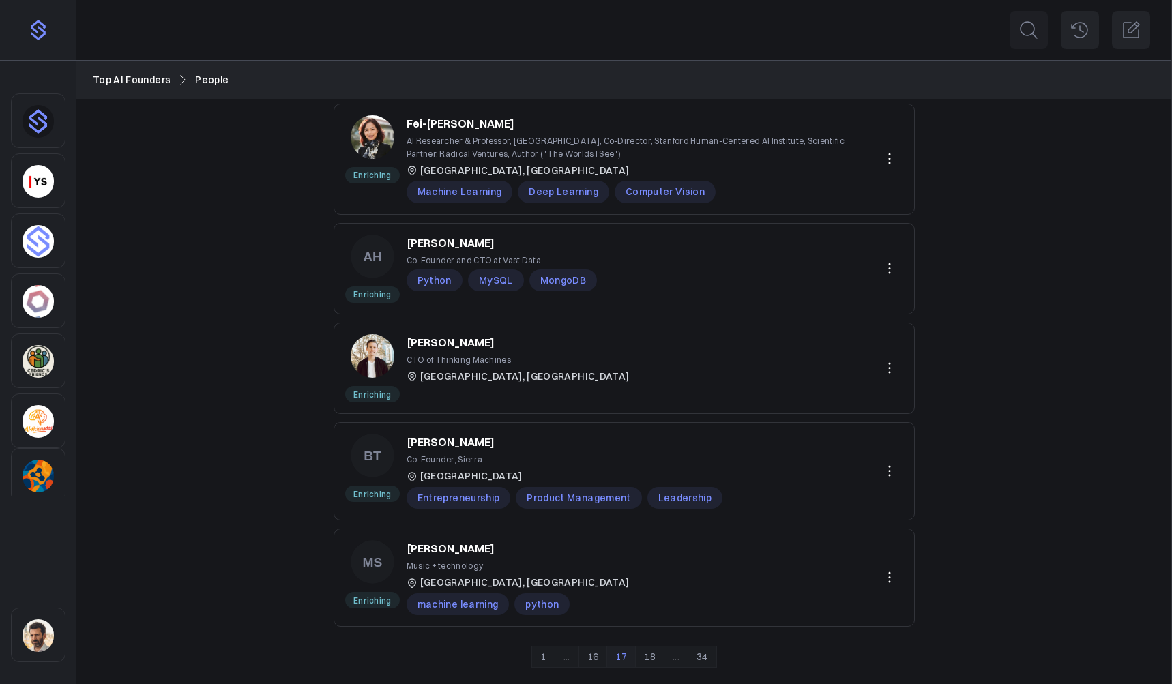
drag, startPoint x: 651, startPoint y: 657, endPoint x: 653, endPoint y: 639, distance: 17.8
click at [651, 657] on link "18" at bounding box center [649, 657] width 29 height 22
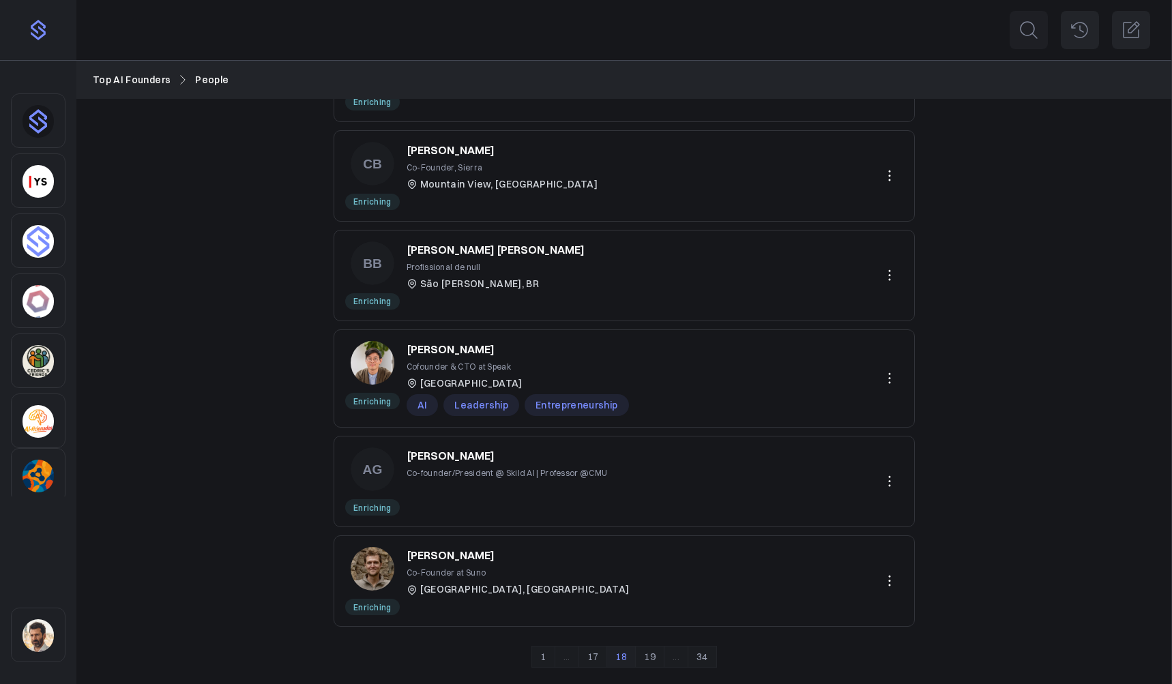
drag, startPoint x: 654, startPoint y: 660, endPoint x: 666, endPoint y: 648, distance: 16.9
click at [655, 660] on link "19" at bounding box center [649, 657] width 29 height 22
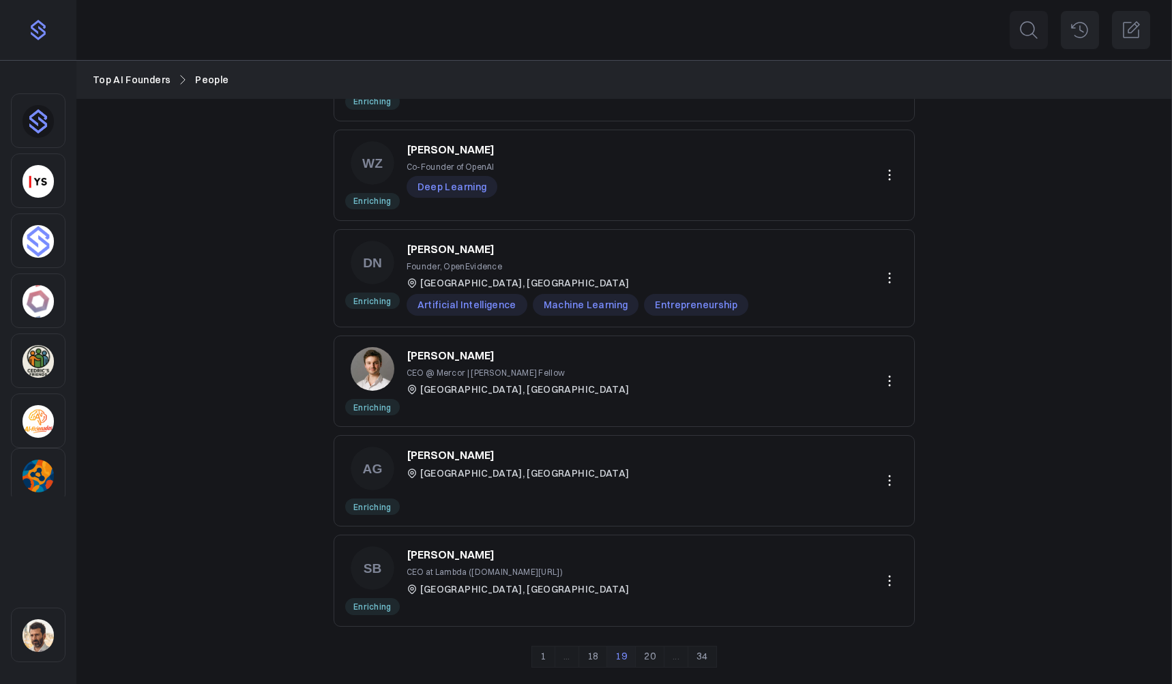
click at [655, 660] on link "20" at bounding box center [649, 657] width 29 height 22
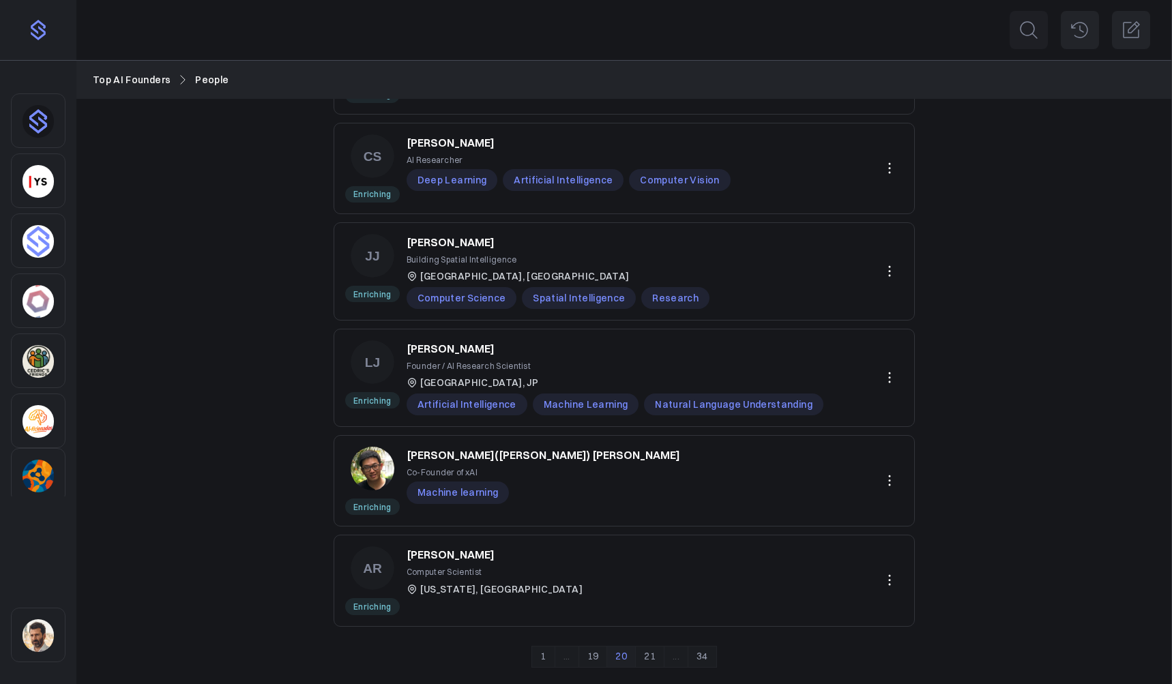
drag, startPoint x: 649, startPoint y: 654, endPoint x: 674, endPoint y: 620, distance: 42.4
click at [649, 654] on link "21" at bounding box center [649, 657] width 29 height 22
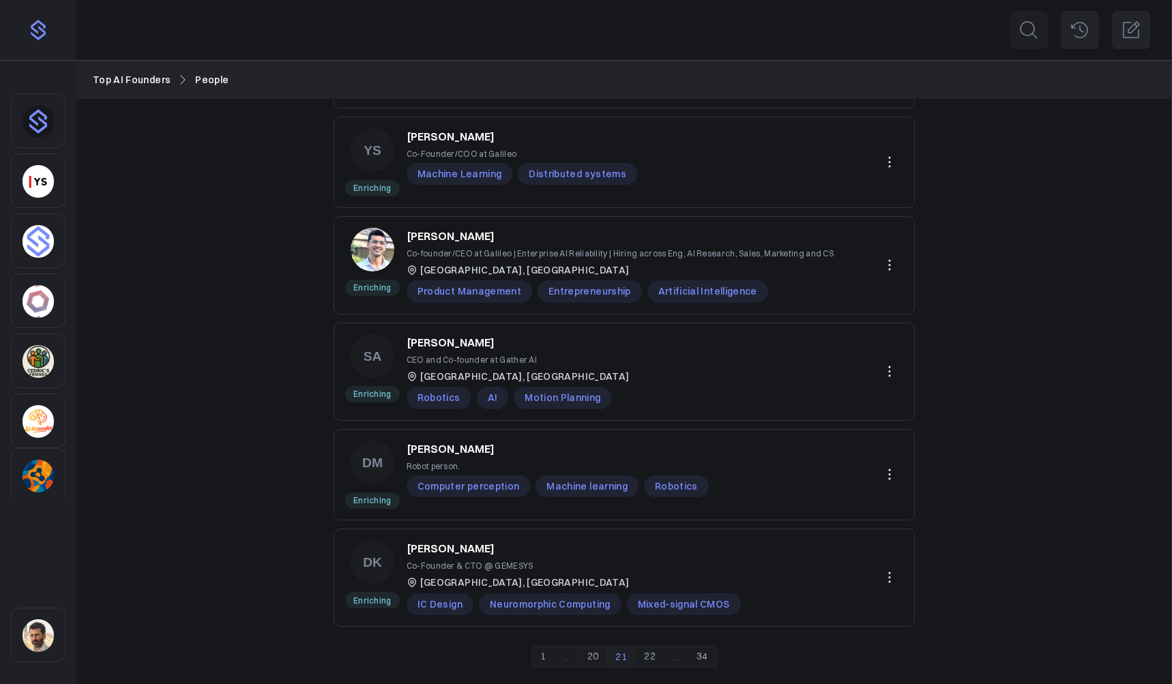
click at [655, 654] on link "22" at bounding box center [649, 657] width 29 height 22
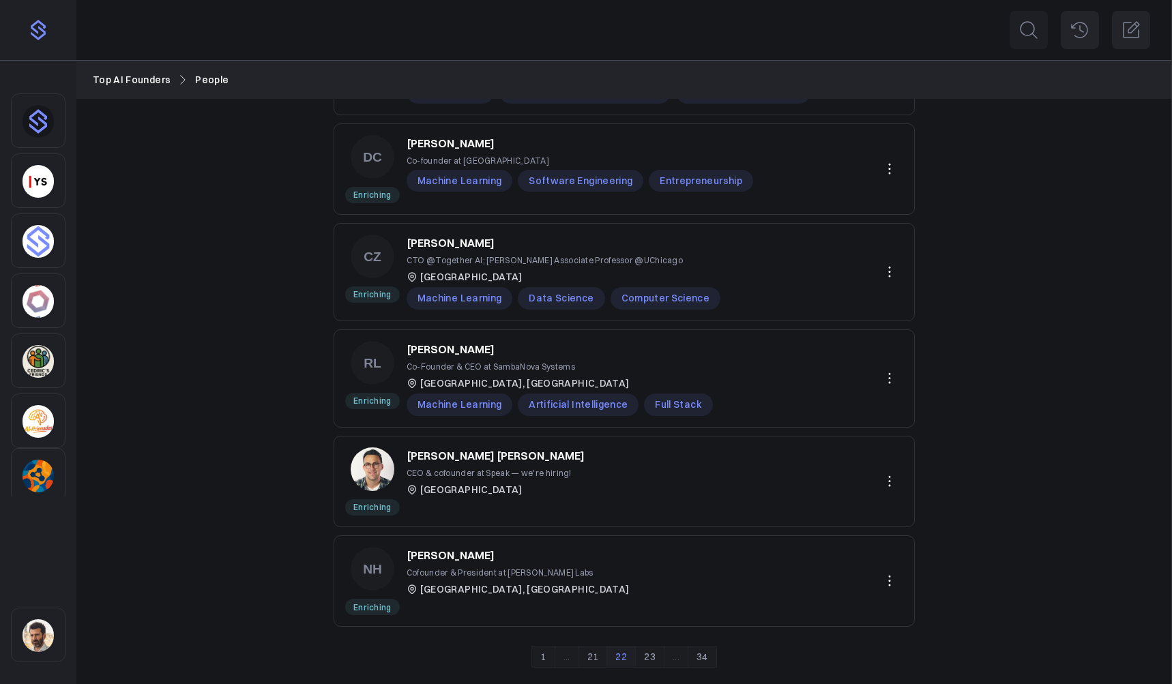
click at [651, 660] on link "23" at bounding box center [649, 657] width 29 height 22
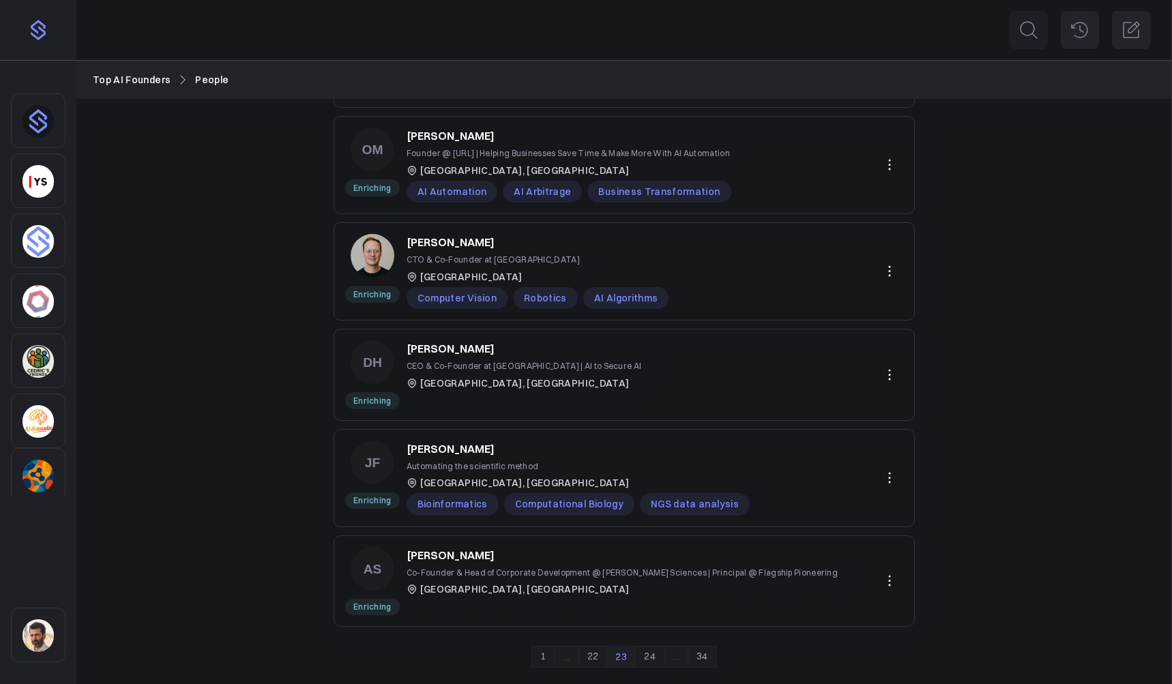
click at [646, 660] on link "24" at bounding box center [649, 657] width 29 height 22
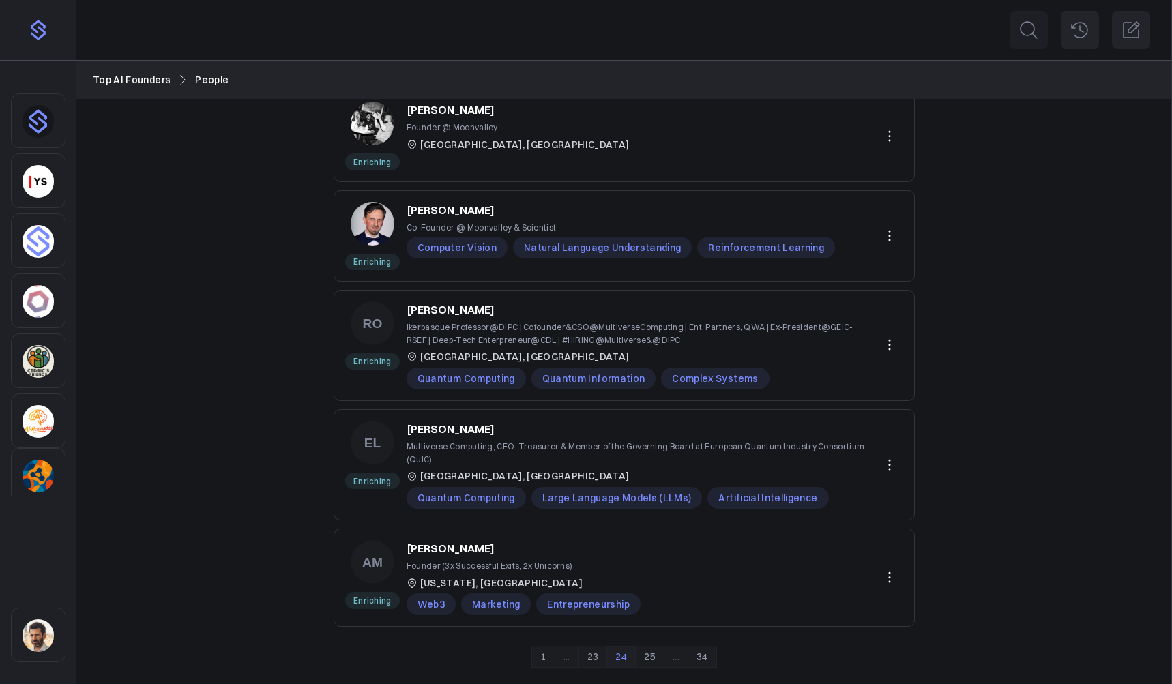
click at [647, 654] on link "25" at bounding box center [649, 657] width 29 height 22
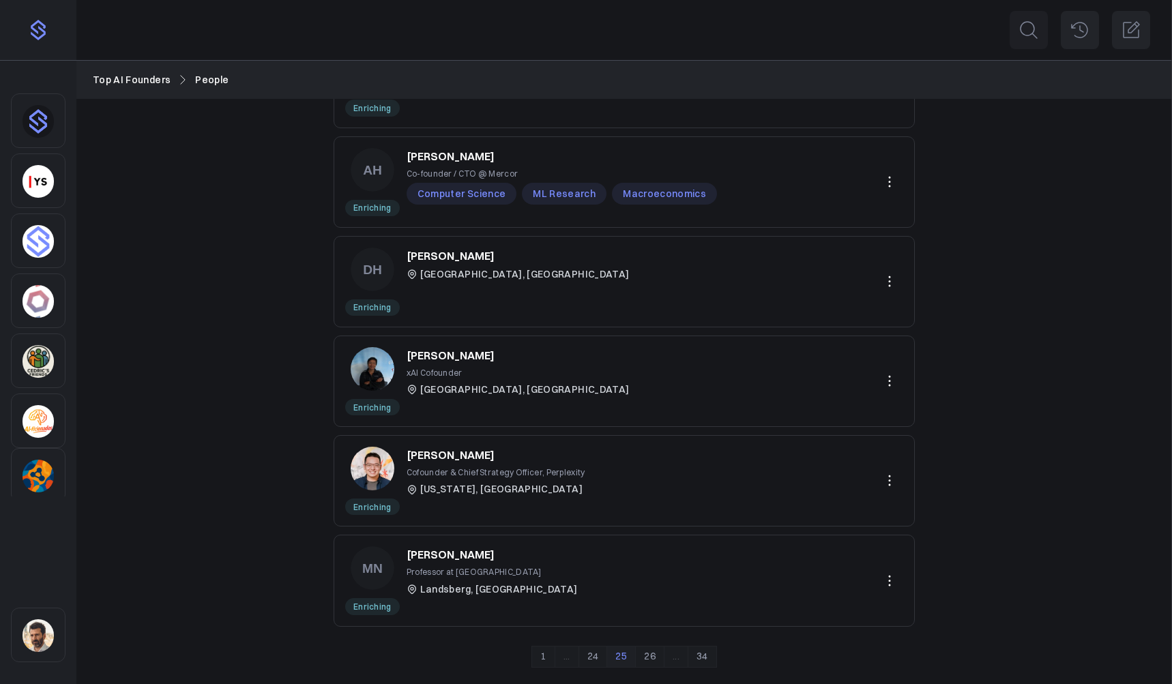
click at [652, 649] on link "26" at bounding box center [649, 657] width 29 height 22
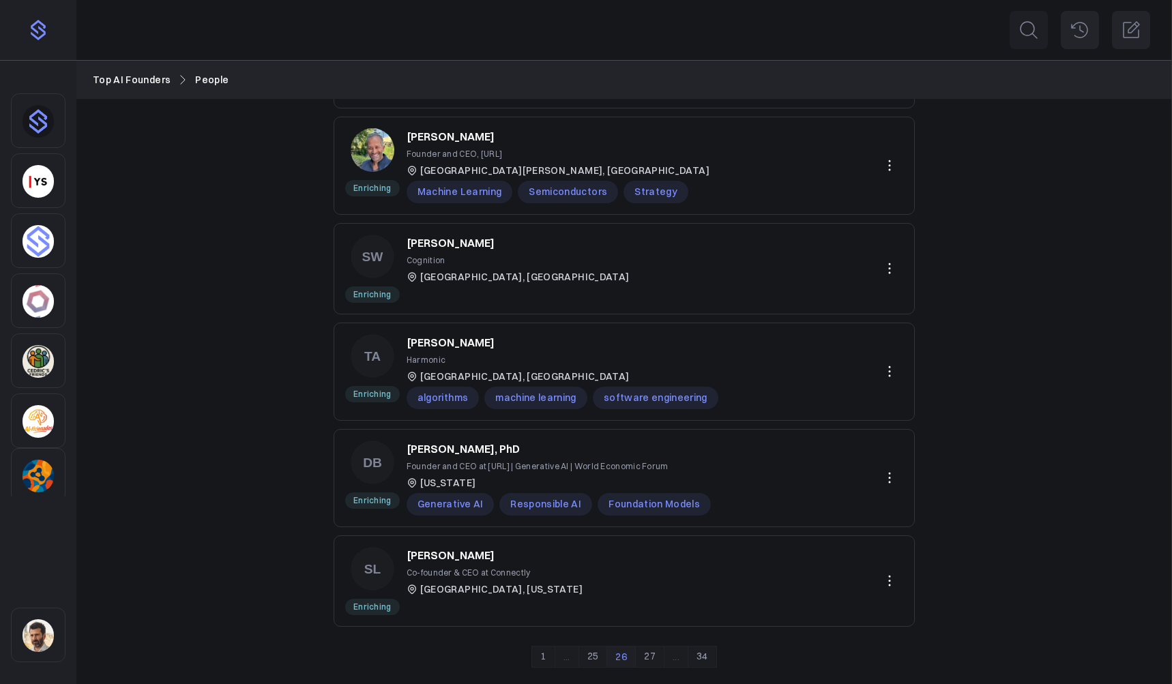
click at [654, 651] on link "27" at bounding box center [649, 657] width 29 height 22
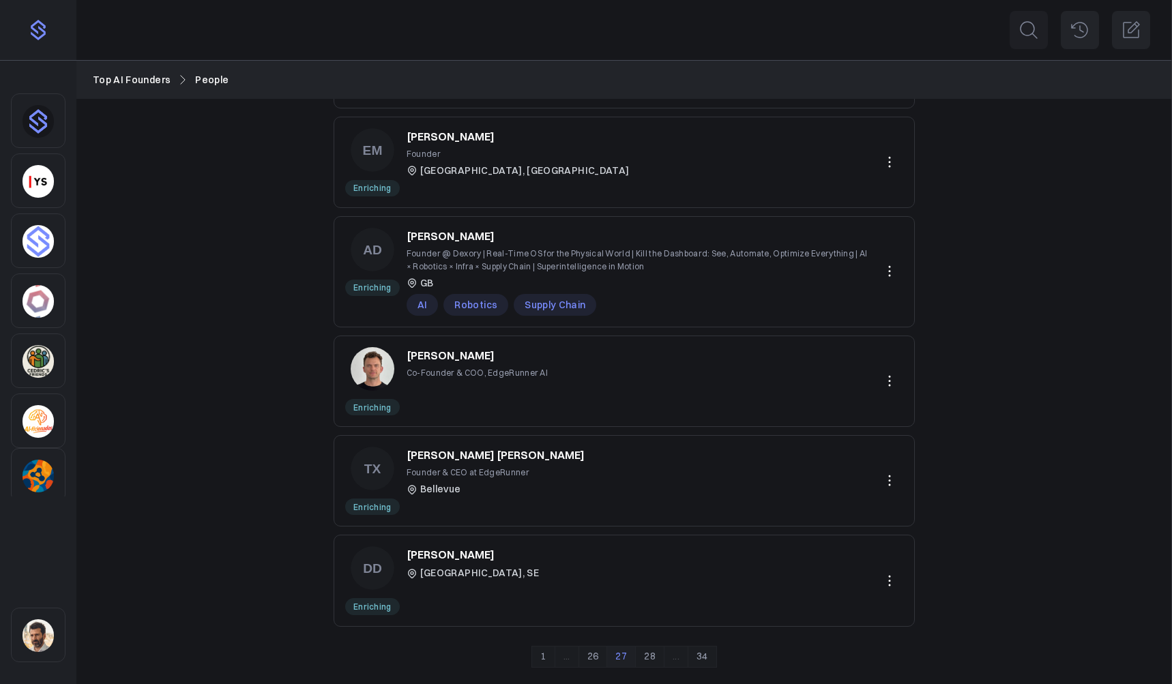
click at [650, 654] on link "28" at bounding box center [649, 657] width 29 height 22
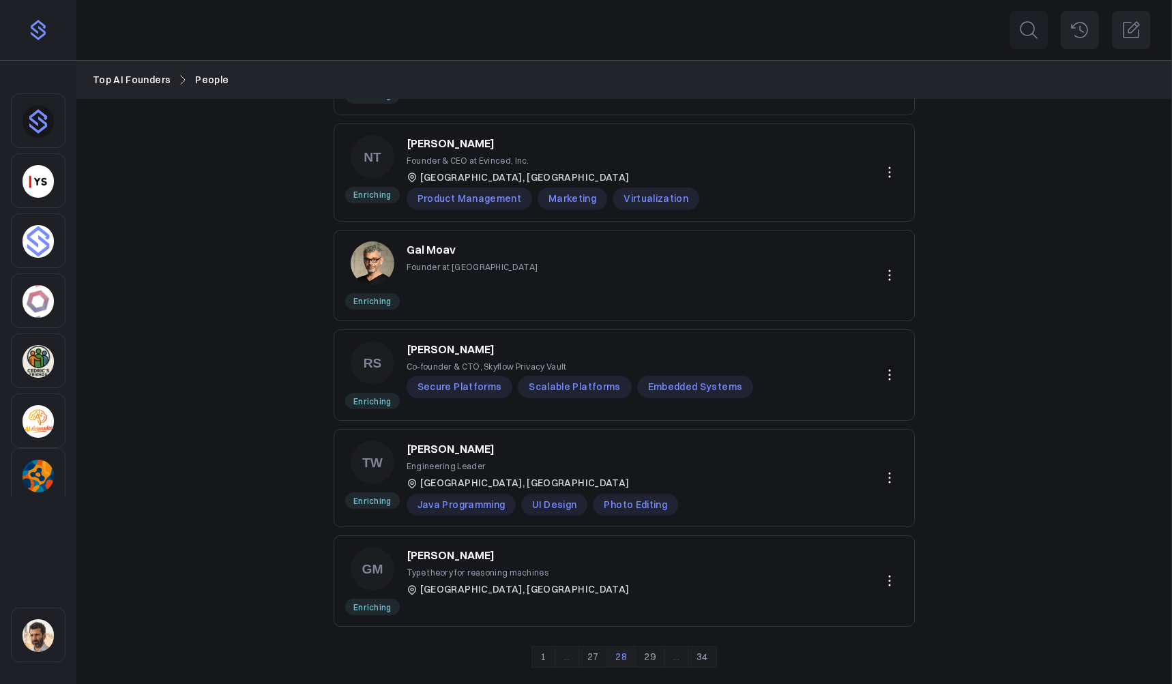
drag, startPoint x: 652, startPoint y: 651, endPoint x: 699, endPoint y: 578, distance: 86.3
click at [652, 649] on link "29" at bounding box center [649, 657] width 29 height 22
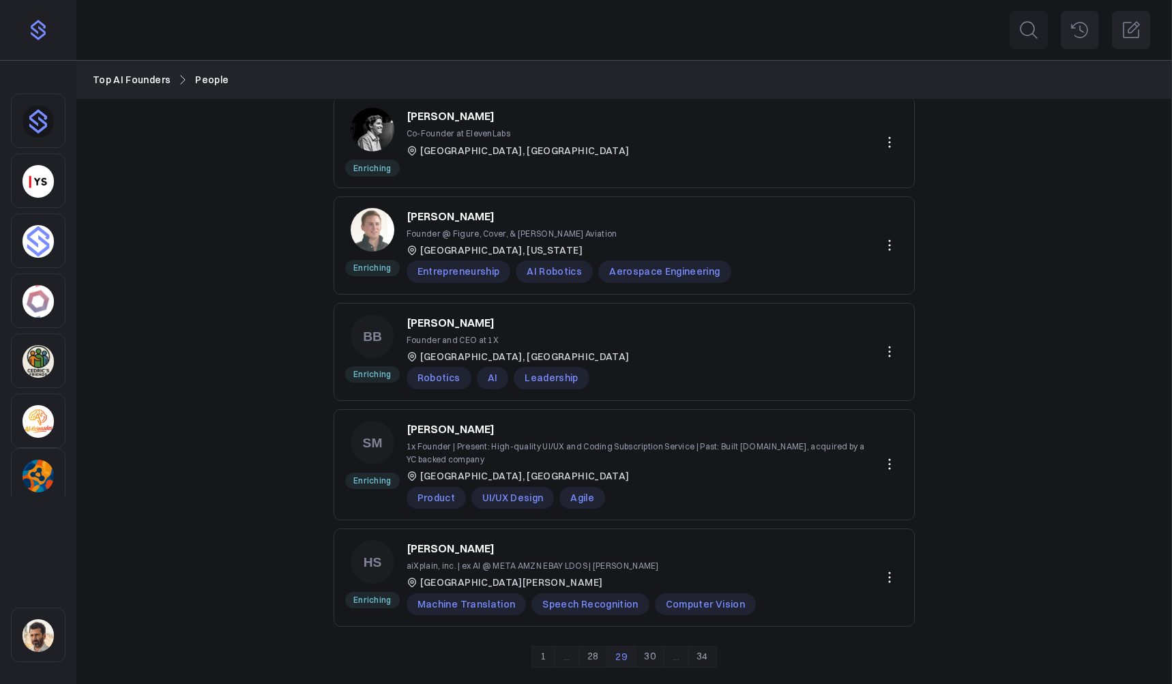
drag, startPoint x: 656, startPoint y: 656, endPoint x: 671, endPoint y: 641, distance: 20.7
click at [656, 656] on link "30" at bounding box center [649, 657] width 29 height 22
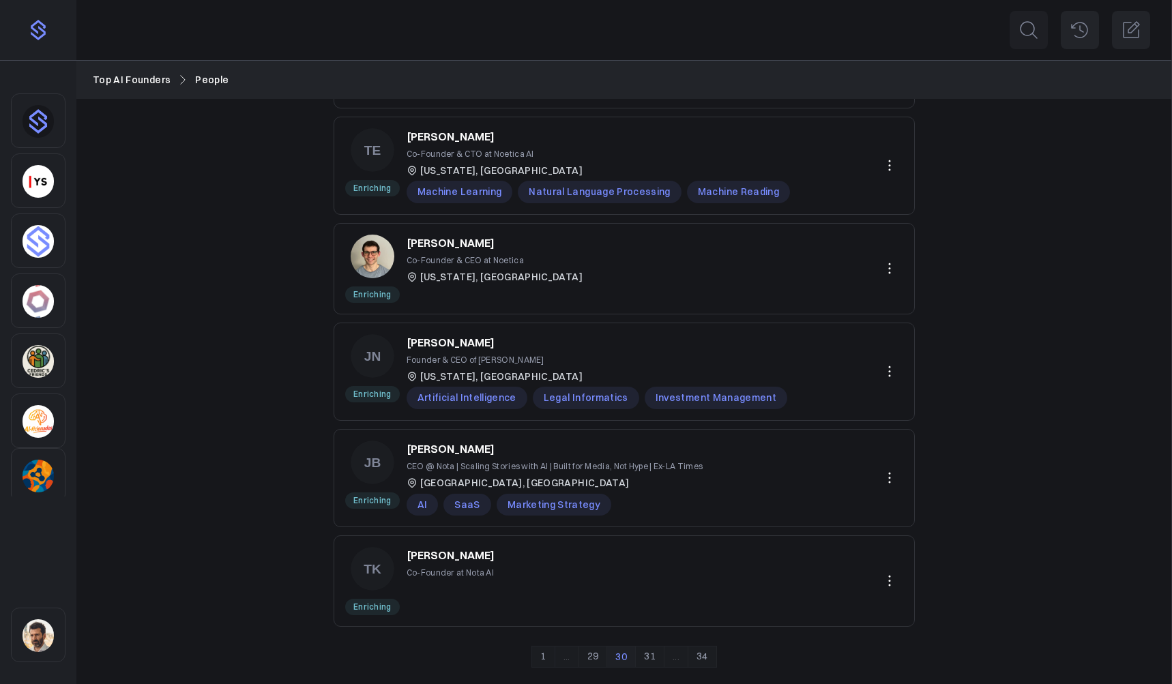
click at [649, 656] on link "31" at bounding box center [649, 657] width 29 height 22
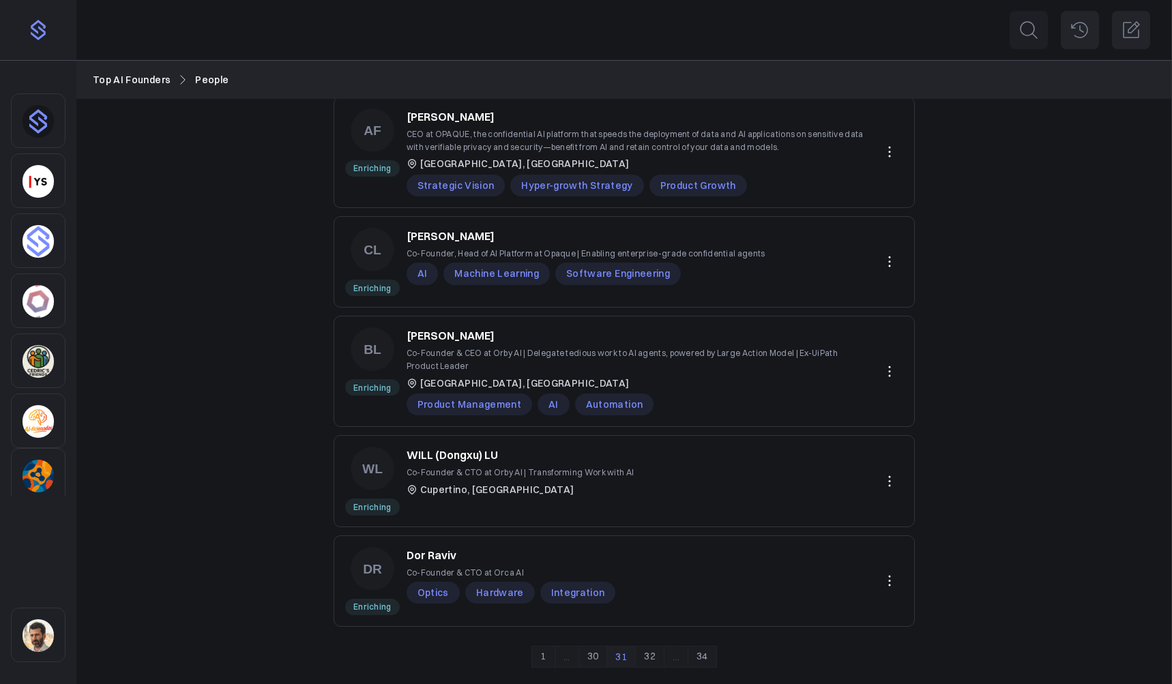
drag, startPoint x: 654, startPoint y: 656, endPoint x: 686, endPoint y: 634, distance: 38.4
click at [655, 656] on link "32" at bounding box center [649, 657] width 29 height 22
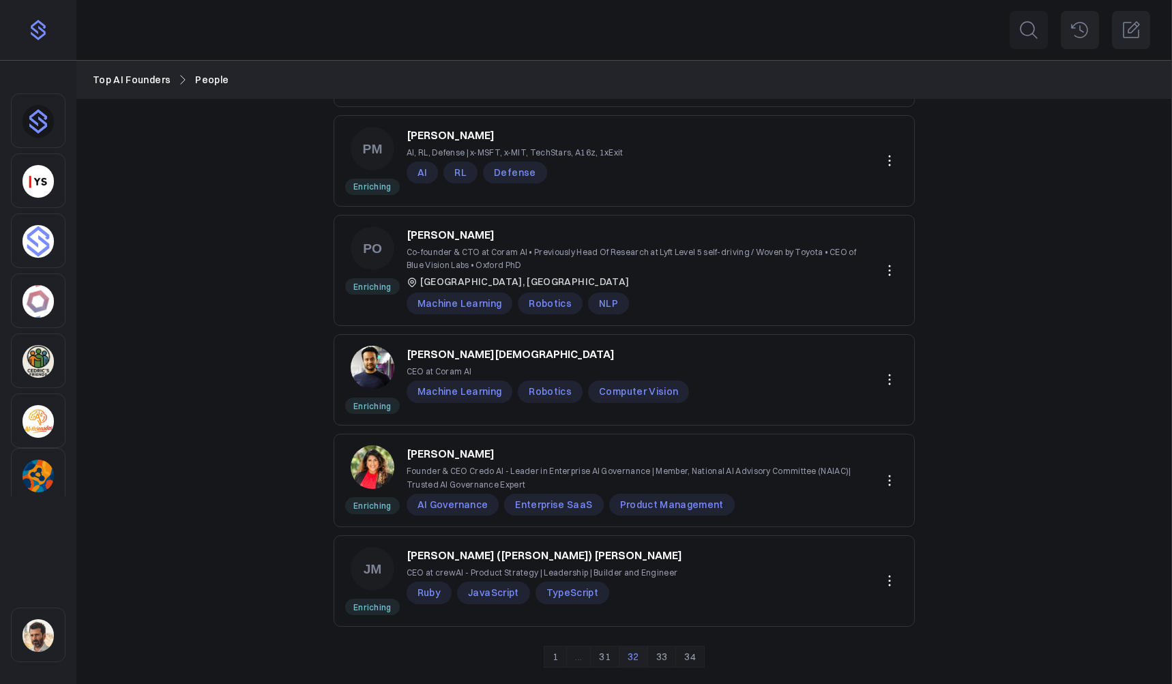
drag, startPoint x: 660, startPoint y: 654, endPoint x: 659, endPoint y: 632, distance: 21.8
click at [660, 654] on link "33" at bounding box center [661, 657] width 29 height 22
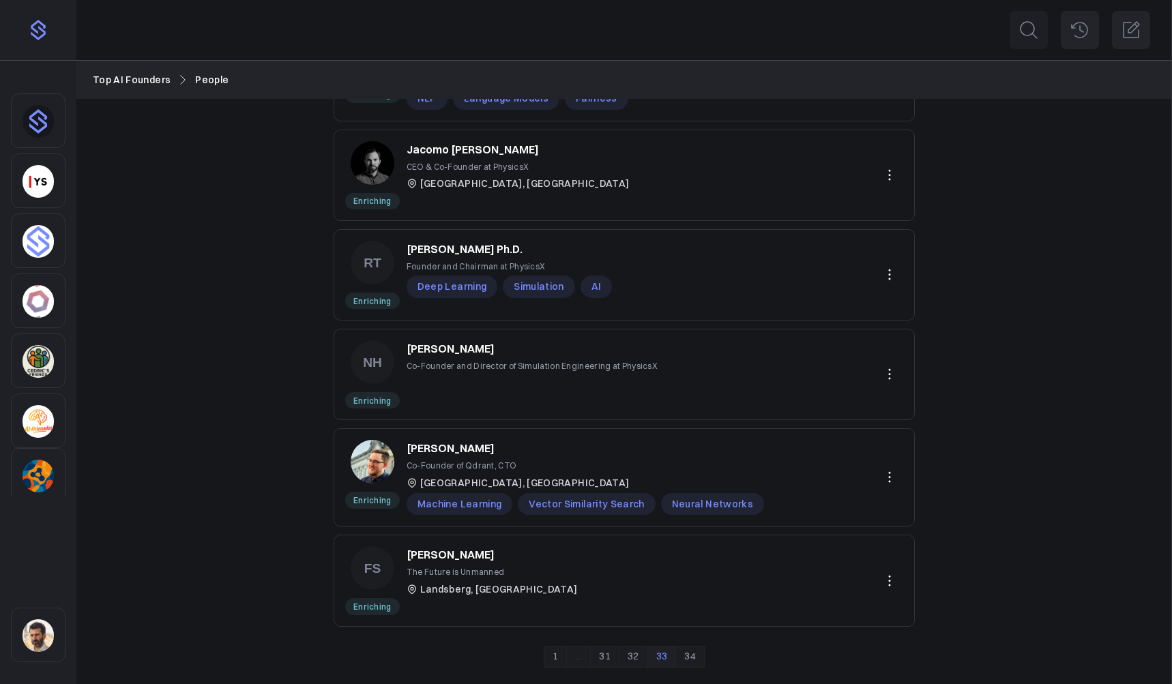
click at [692, 664] on link "34" at bounding box center [689, 657] width 29 height 22
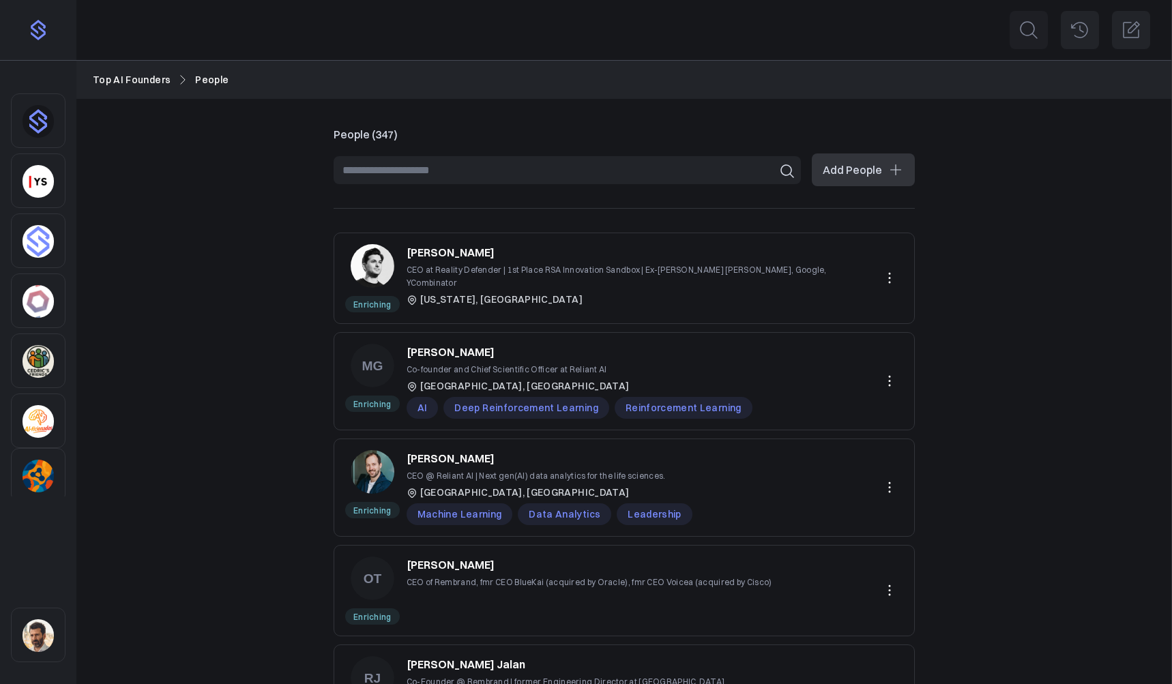
drag, startPoint x: 293, startPoint y: 196, endPoint x: 188, endPoint y: 104, distance: 140.7
click at [290, 195] on div "People (347) Add People Enriching Ben Colman CEO at Reality Defender | 1st Plac…" at bounding box center [624, 656] width 1096 height 1114
click at [48, 420] on img "Sidebar" at bounding box center [38, 421] width 31 height 33
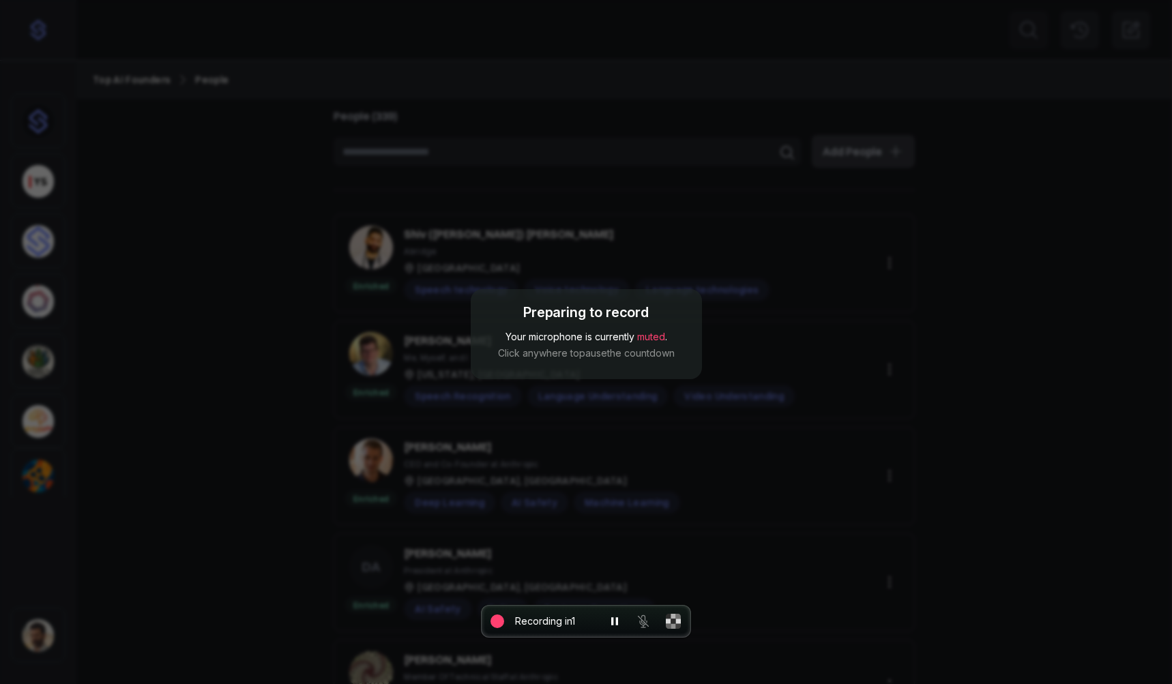
scroll to position [30, 0]
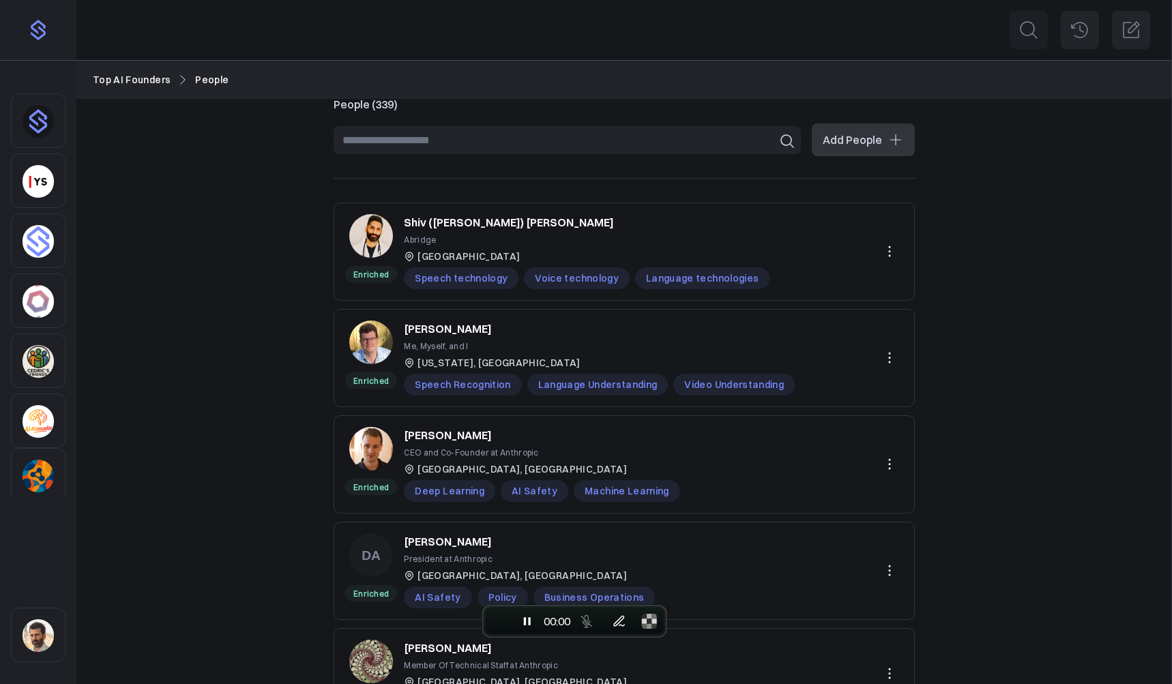
drag, startPoint x: 184, startPoint y: 160, endPoint x: 141, endPoint y: 118, distance: 60.8
click at [182, 160] on div "People (339) Add People Enriched Shiv (Shivdev) Rao Abridge Pittsburgh Speech t…" at bounding box center [624, 682] width 1096 height 1227
click at [42, 32] on img "Sidebar" at bounding box center [38, 30] width 22 height 22
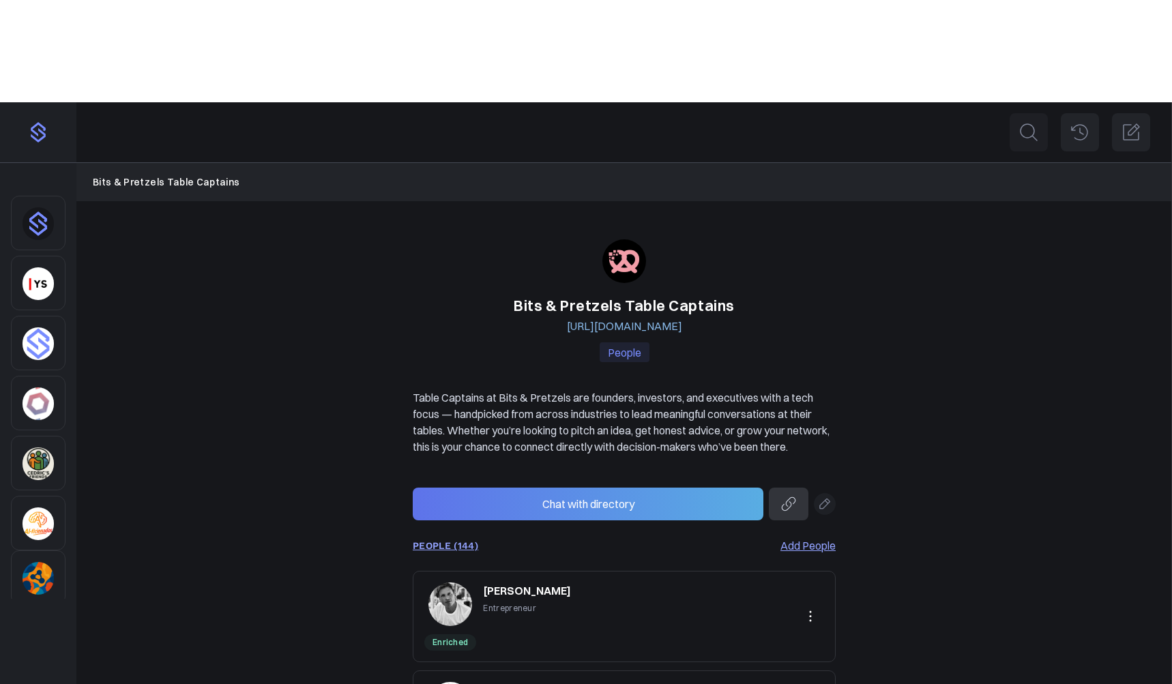
click at [800, 538] on link "Add People" at bounding box center [807, 546] width 55 height 16
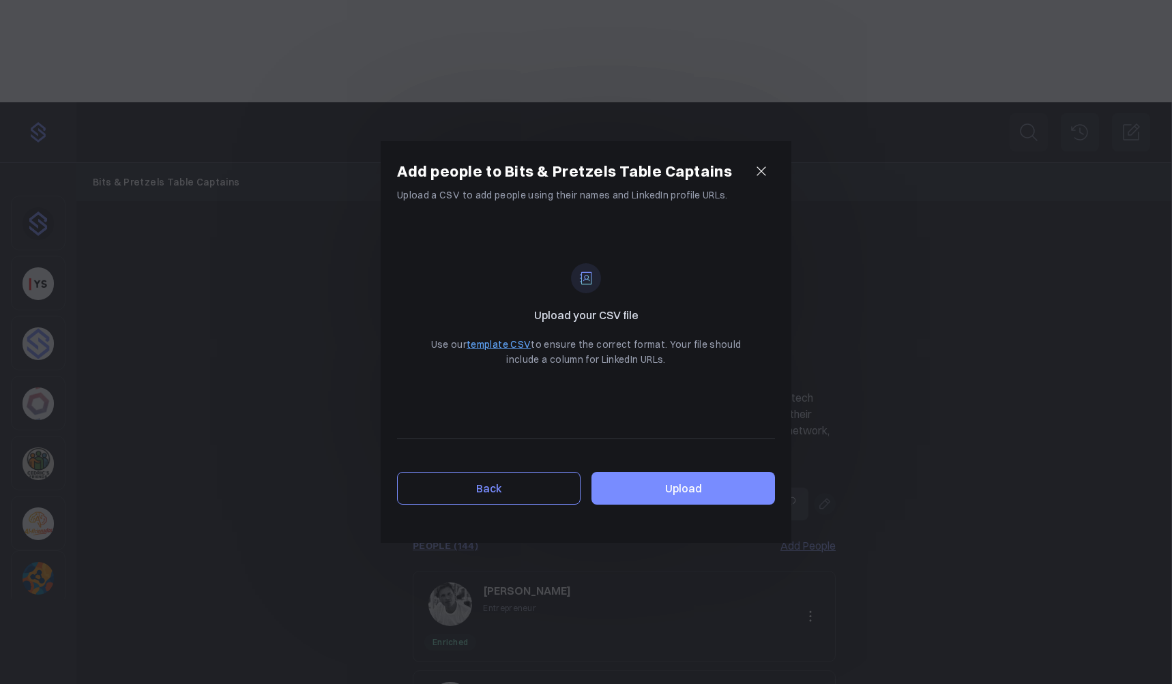
click at [506, 343] on link "template CSV" at bounding box center [499, 344] width 64 height 12
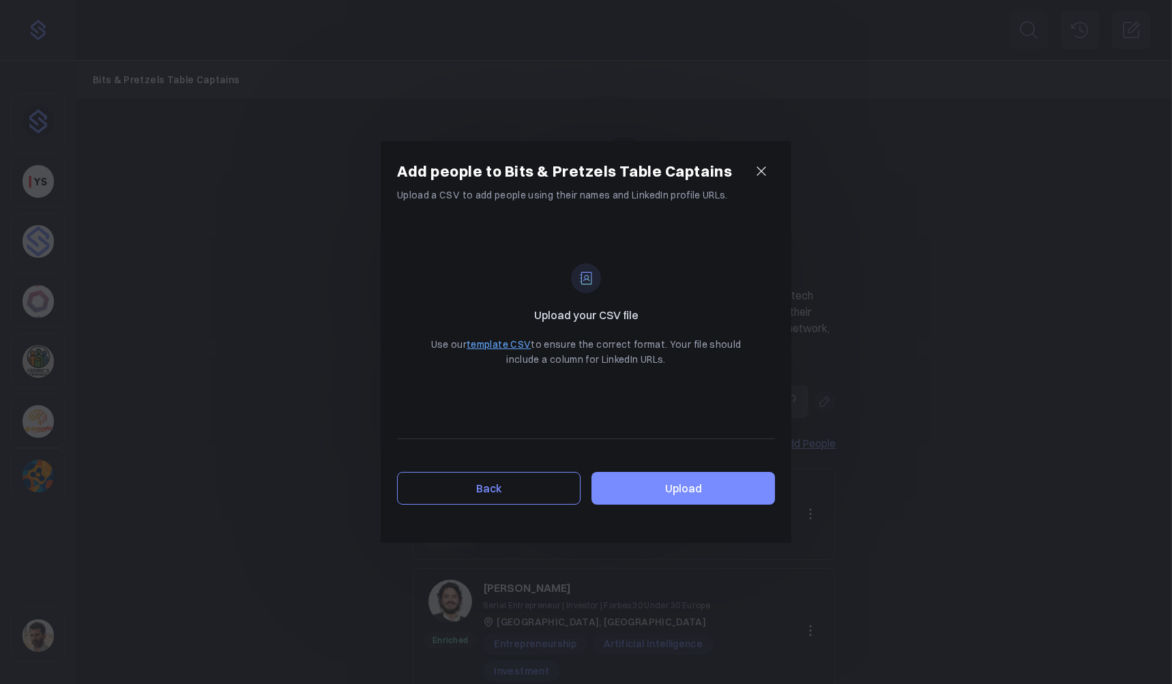
click at [651, 472] on label "Upload" at bounding box center [683, 488] width 184 height 33
click at [0, 0] on input "Upload" at bounding box center [0, 0] width 0 height 0
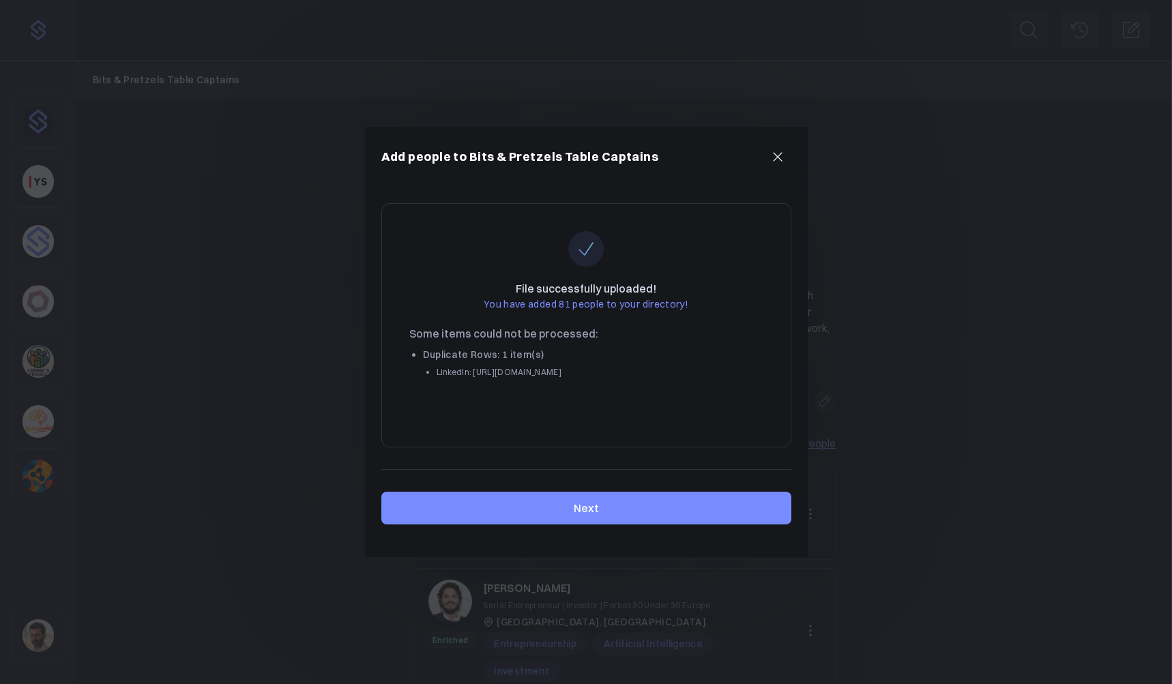
click at [599, 509] on button "Next" at bounding box center [586, 508] width 410 height 33
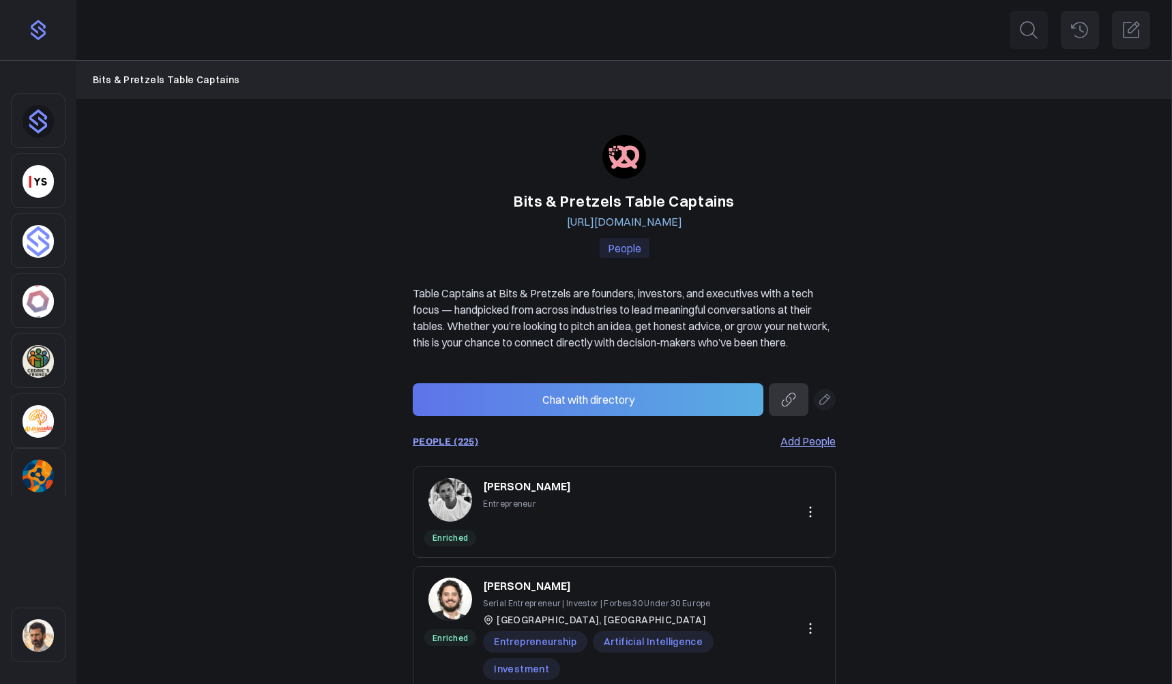
scroll to position [3, 0]
click at [45, 360] on img "Sidebar" at bounding box center [38, 361] width 31 height 33
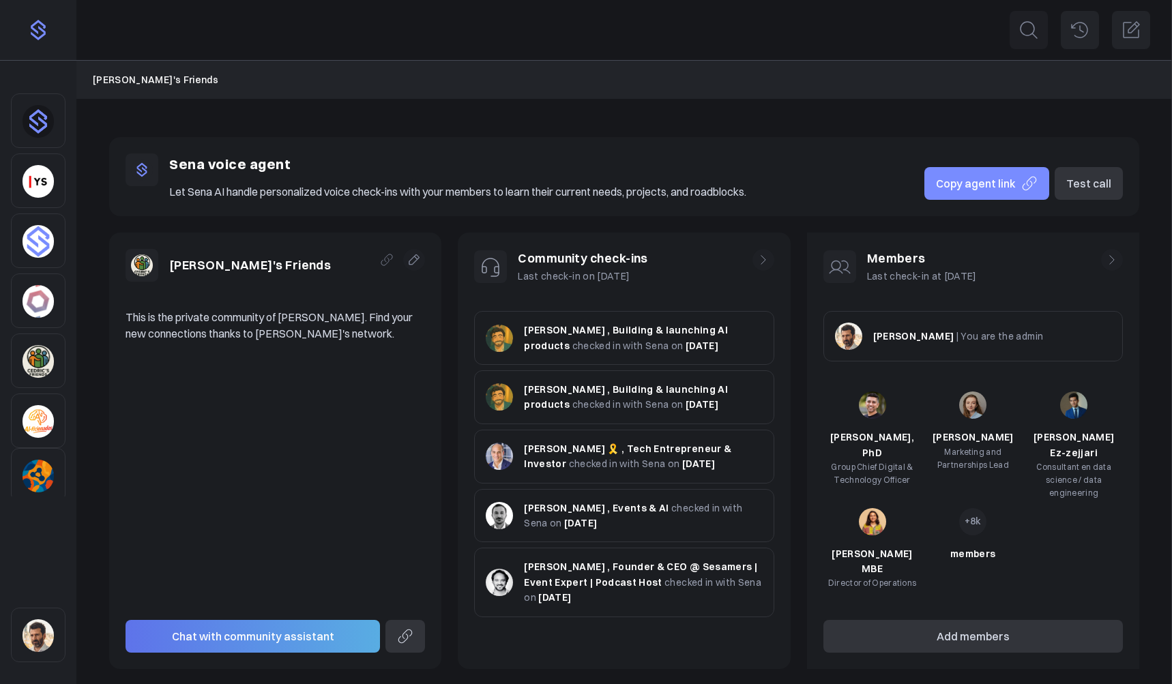
scroll to position [2, 0]
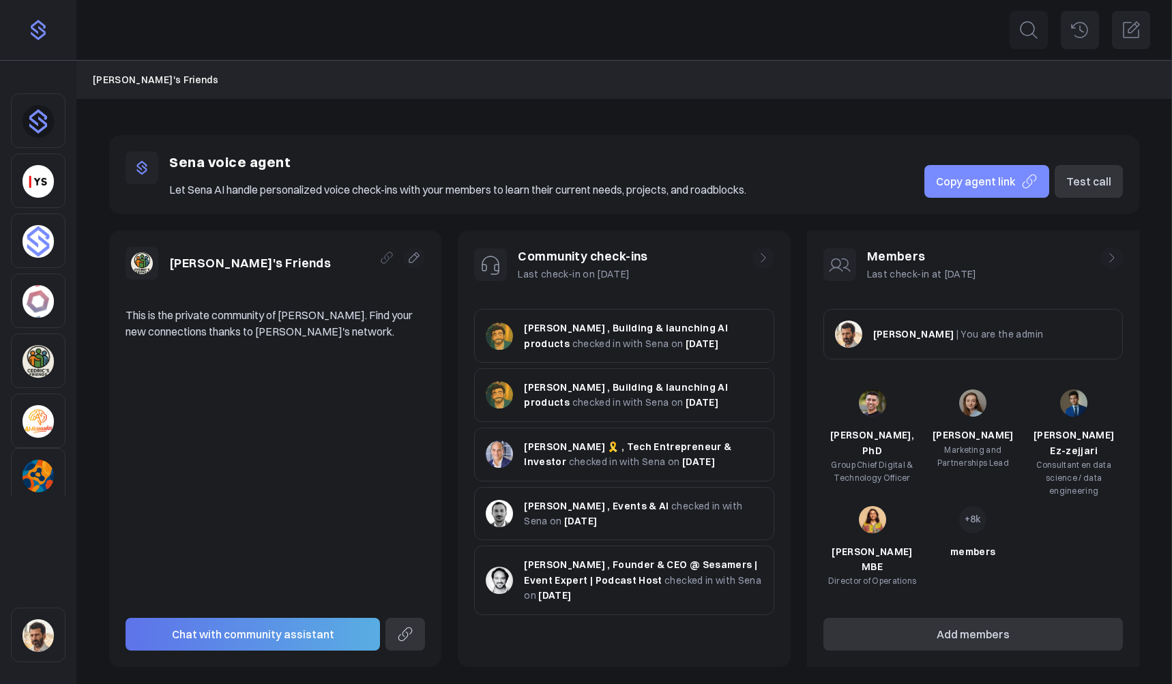
click at [768, 258] on icon at bounding box center [764, 258] width 14 height 14
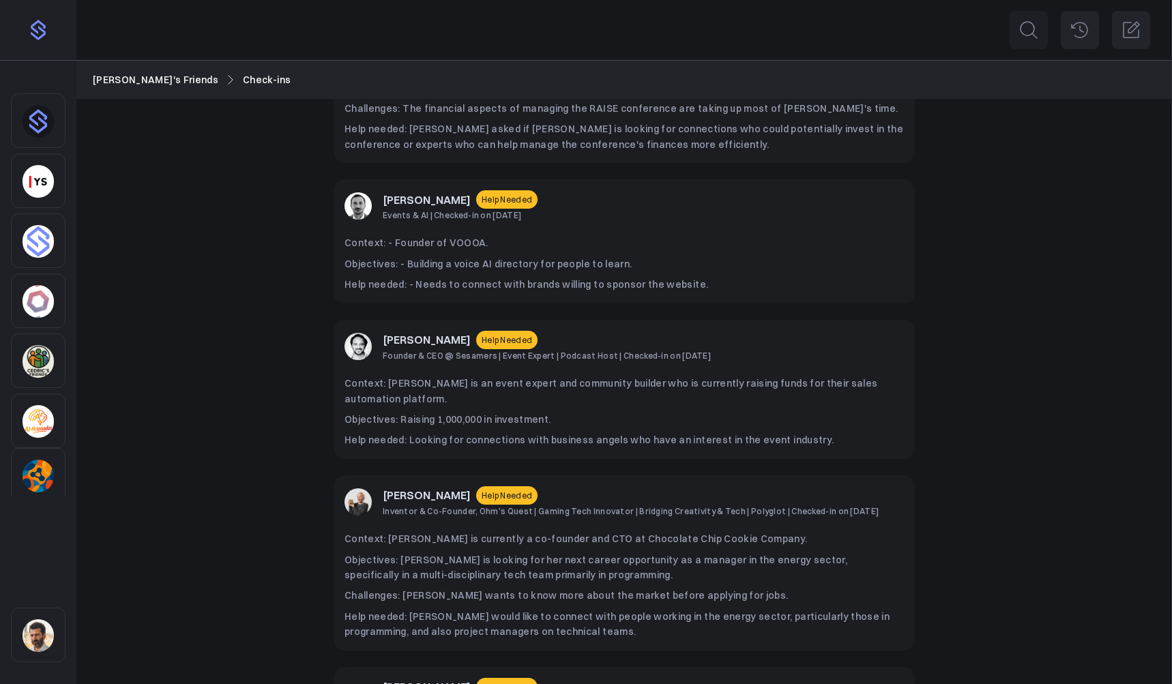
scroll to position [500, 0]
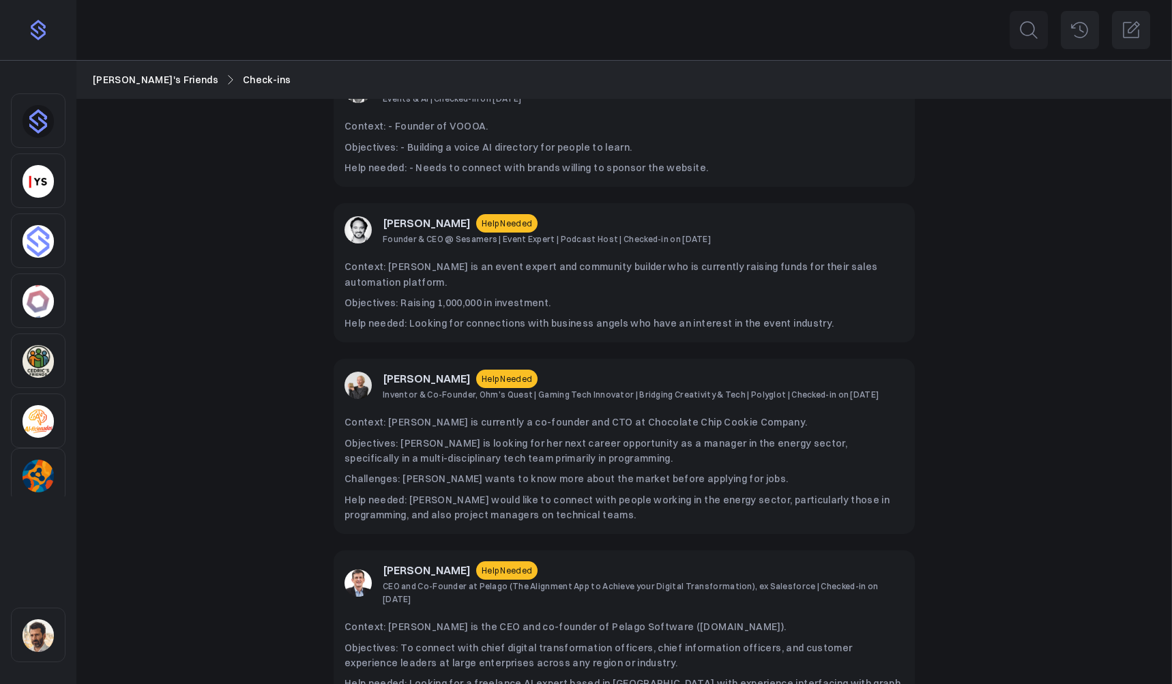
click at [493, 370] on span "Help Needed" at bounding box center [506, 379] width 61 height 18
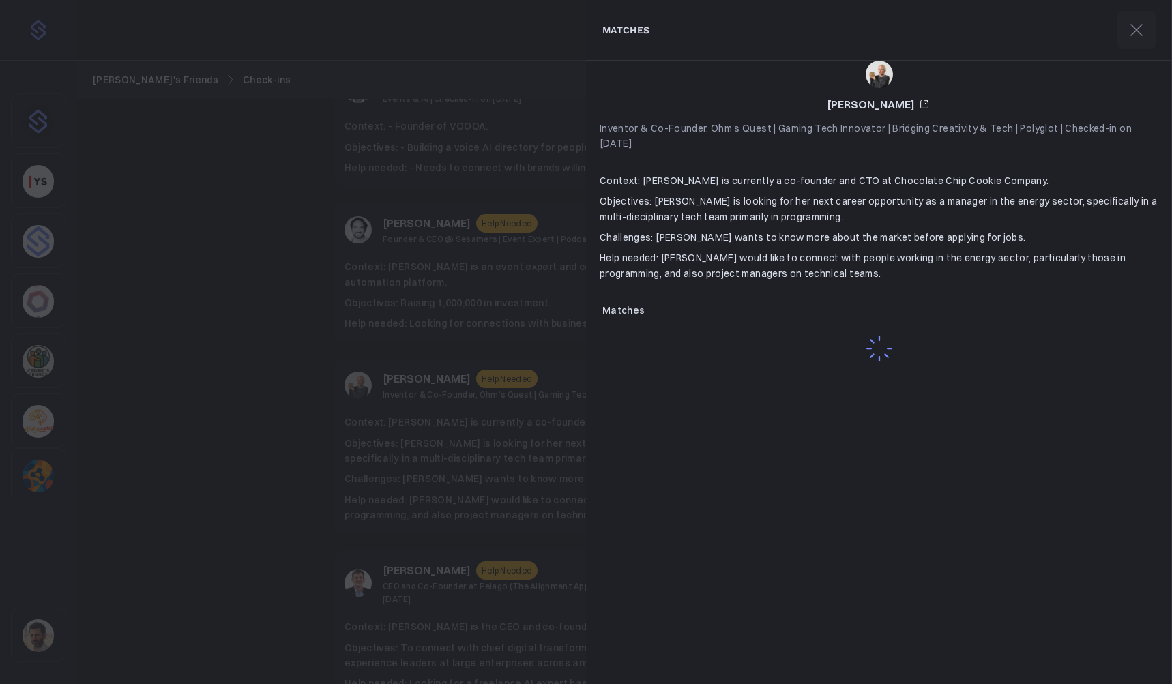
click at [530, 448] on div at bounding box center [586, 342] width 1172 height 684
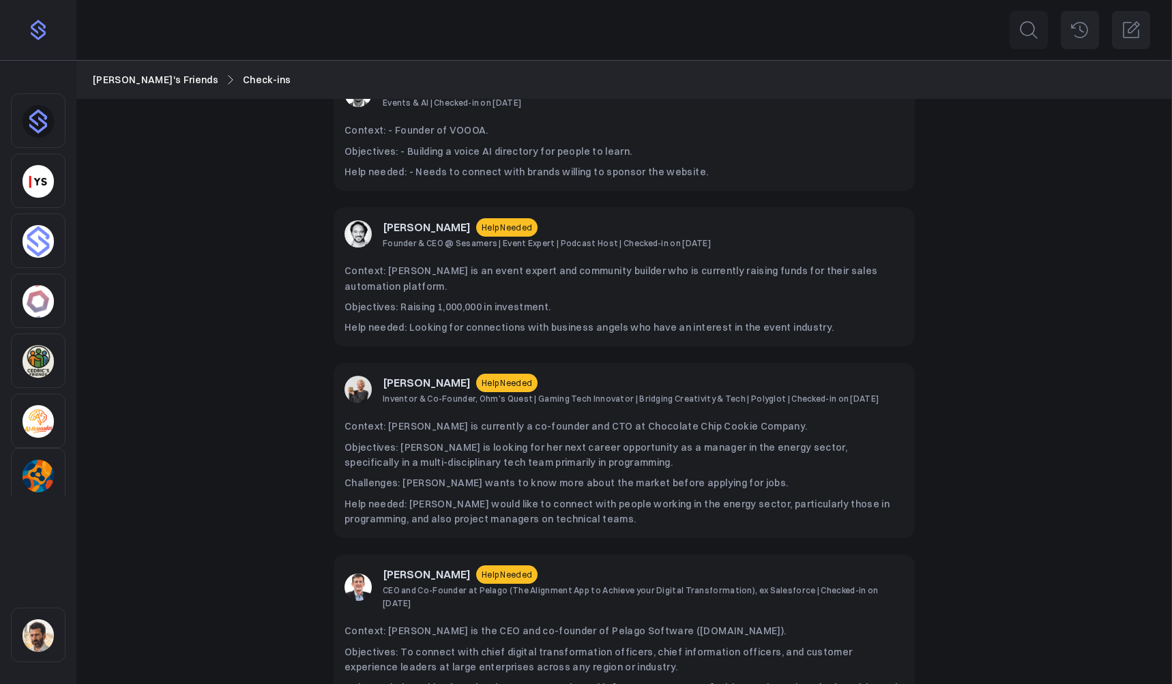
scroll to position [246, 0]
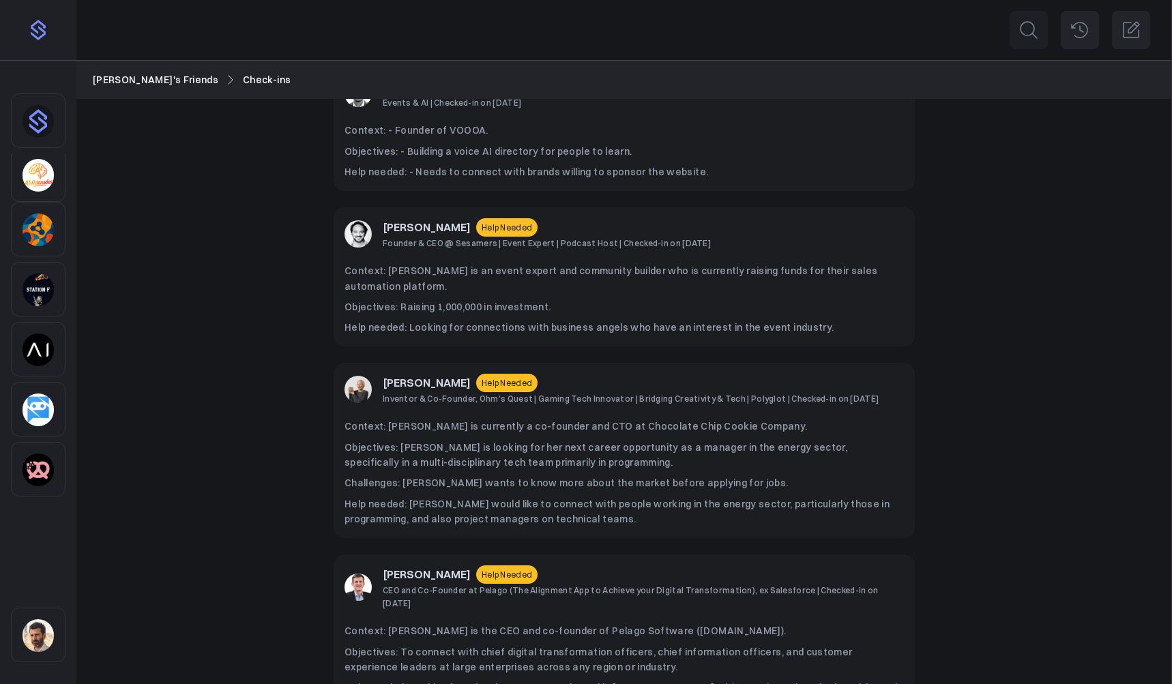
click at [46, 471] on img "Sidebar" at bounding box center [38, 470] width 31 height 33
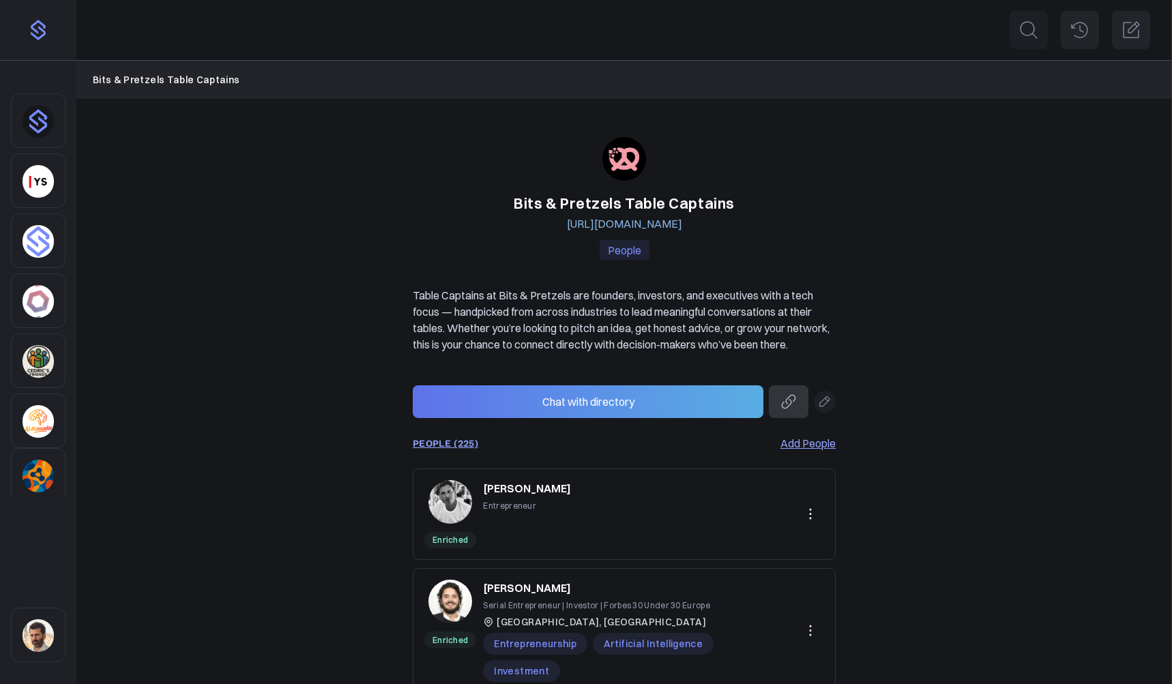
click at [465, 449] on link "PEOPLE (225)" at bounding box center [445, 443] width 65 height 11
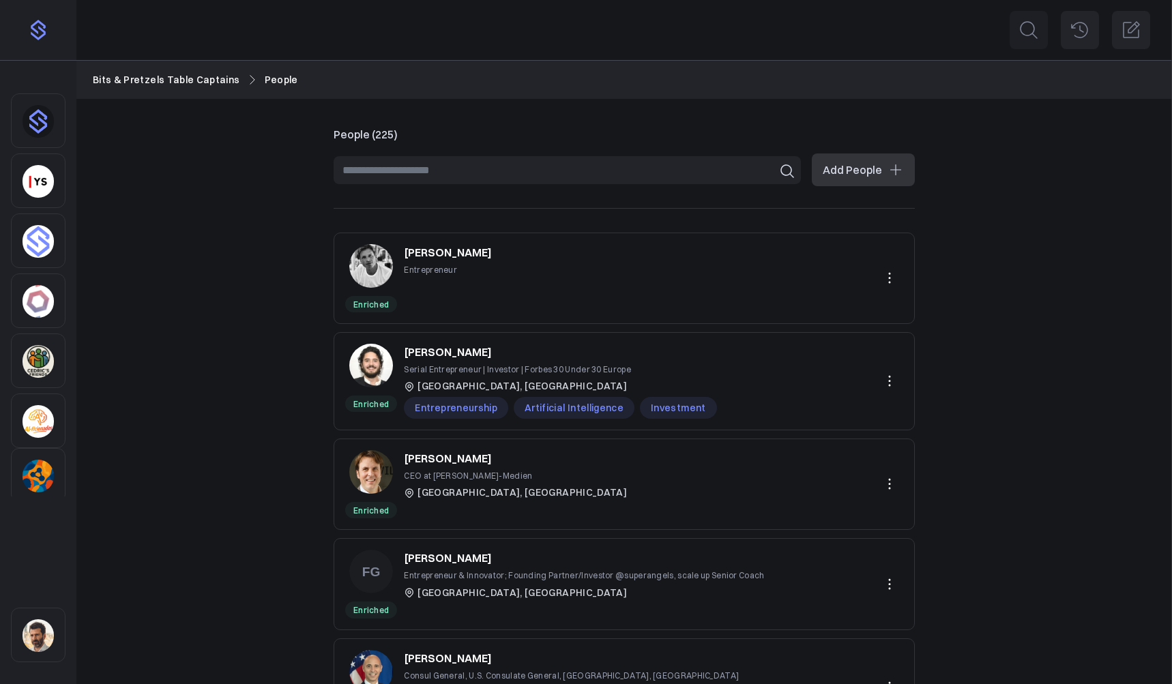
scroll to position [655, 0]
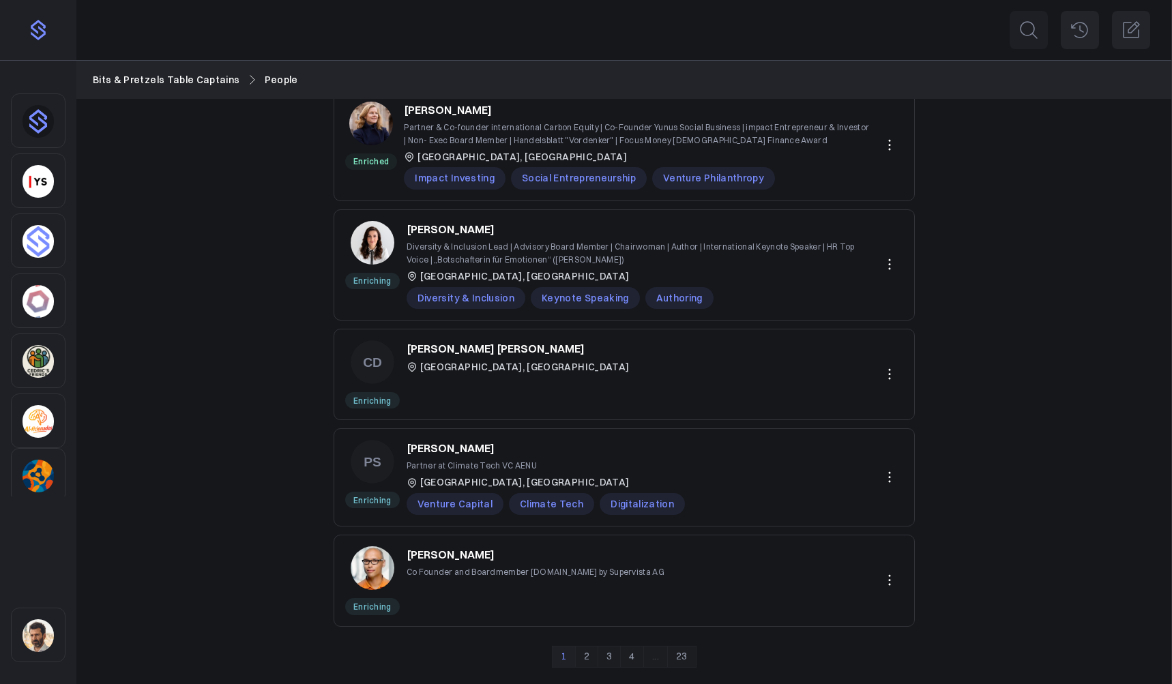
click at [686, 661] on link "23" at bounding box center [681, 657] width 29 height 22
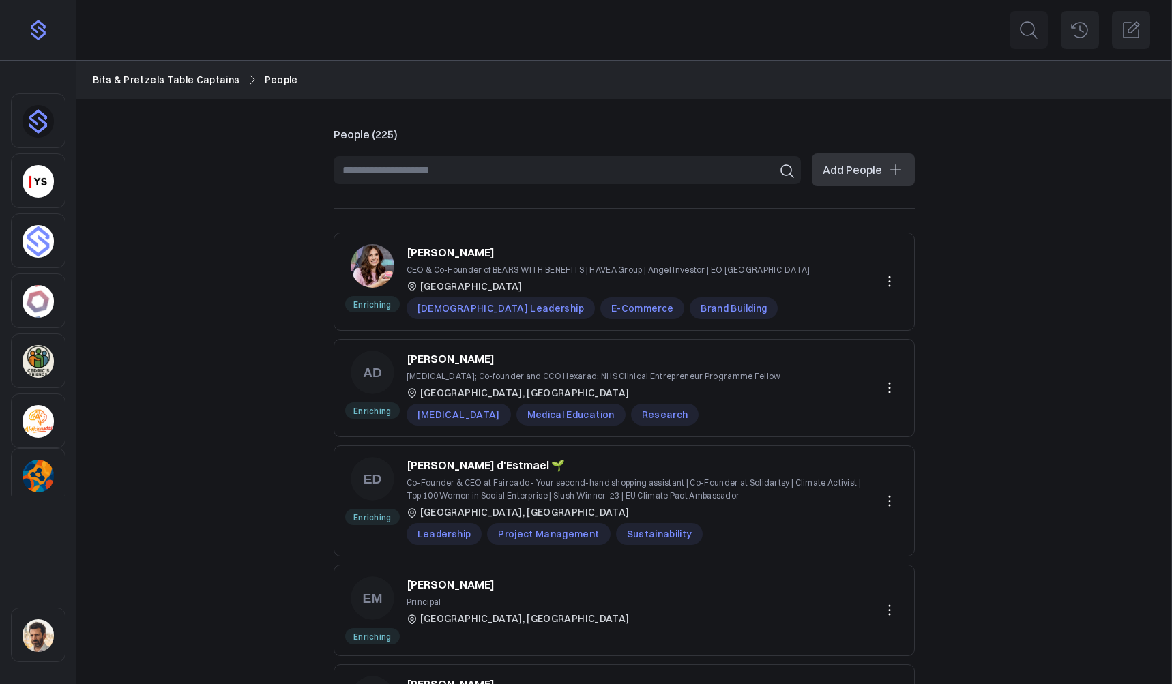
scroll to position [130, 0]
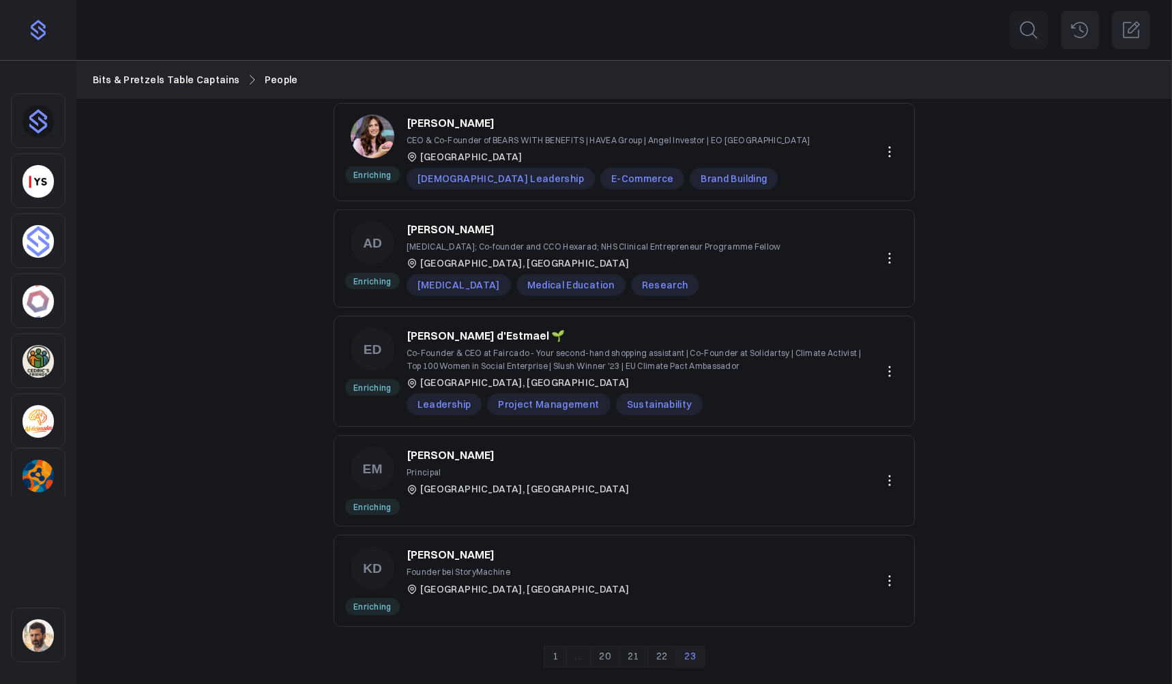
click at [664, 660] on link "22" at bounding box center [661, 657] width 29 height 22
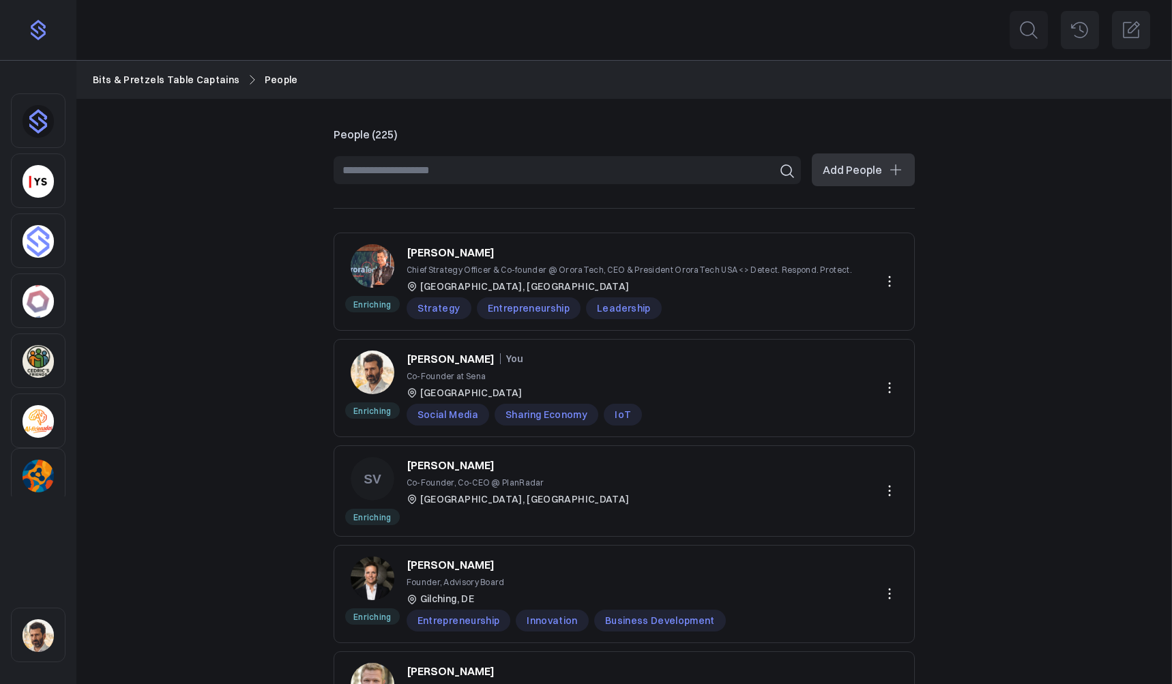
scroll to position [621, 0]
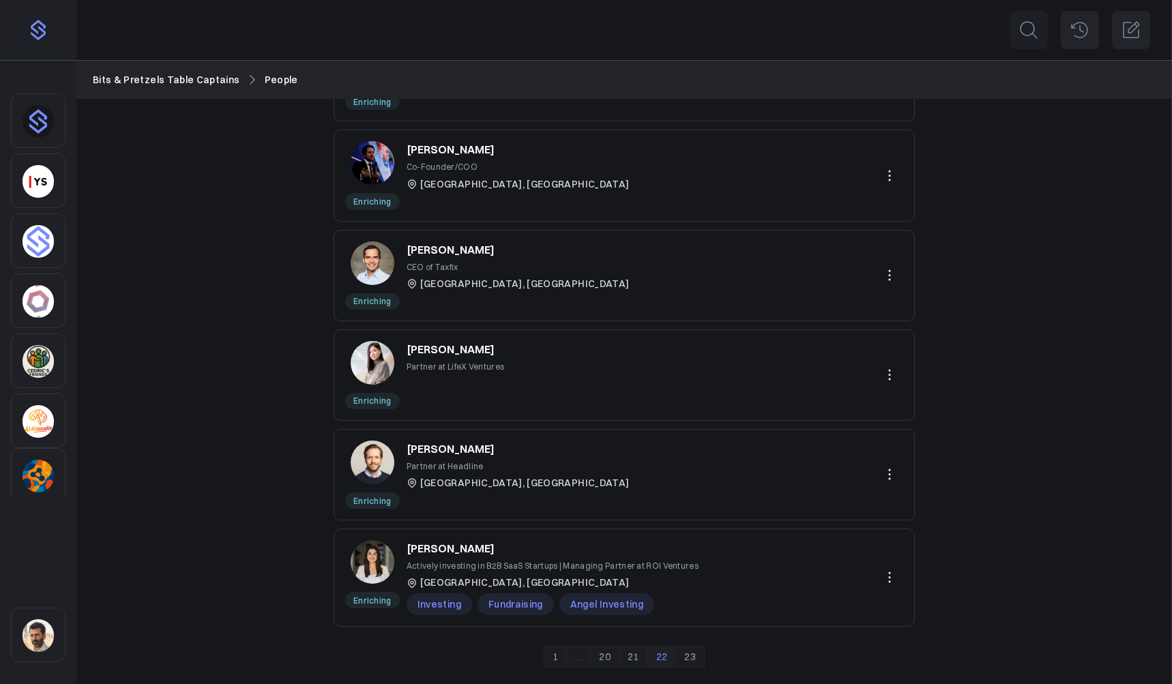
click at [636, 659] on link "21" at bounding box center [633, 657] width 29 height 22
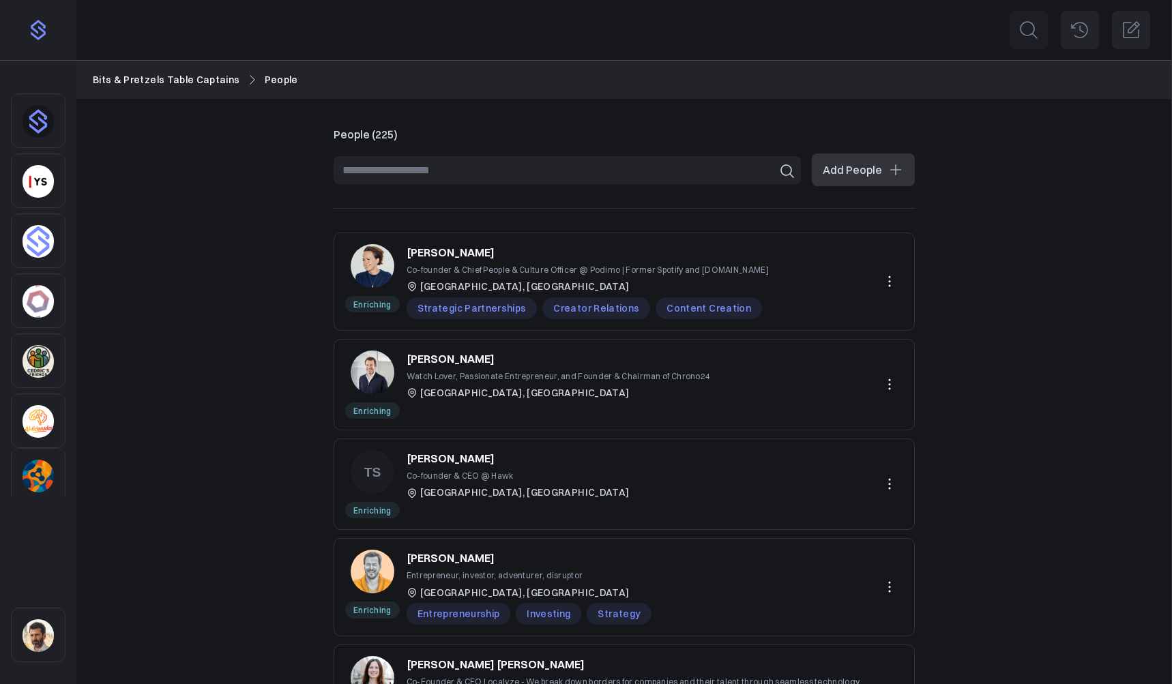
scroll to position [641, 0]
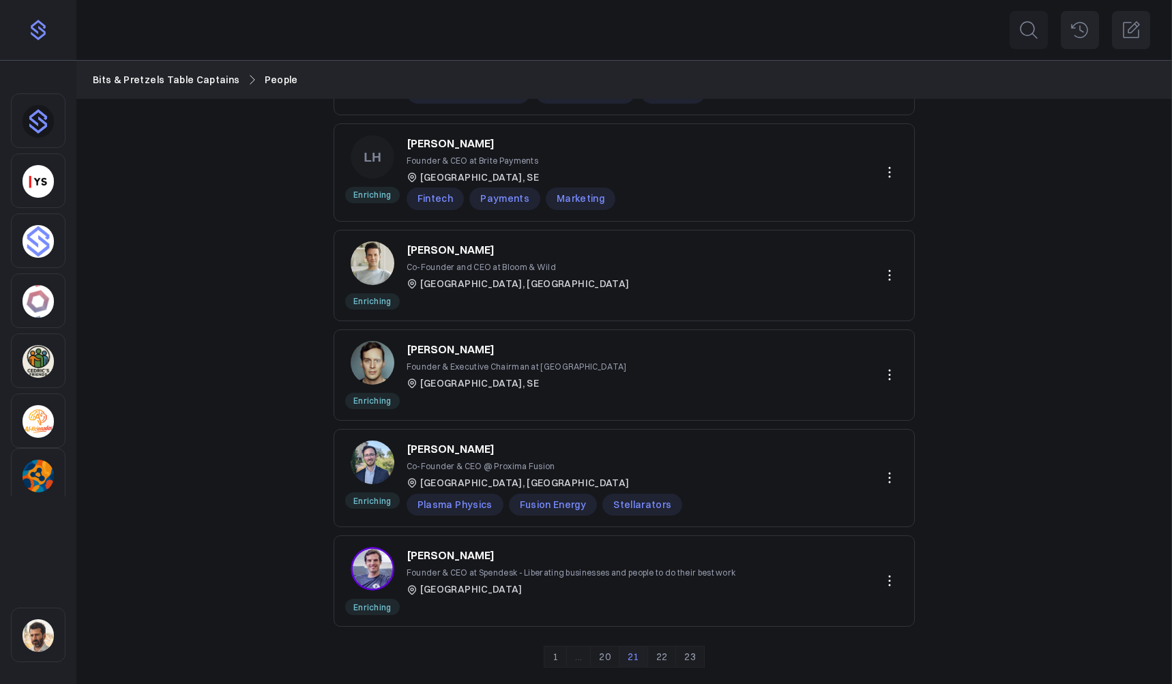
click at [609, 659] on link "20" at bounding box center [604, 657] width 29 height 22
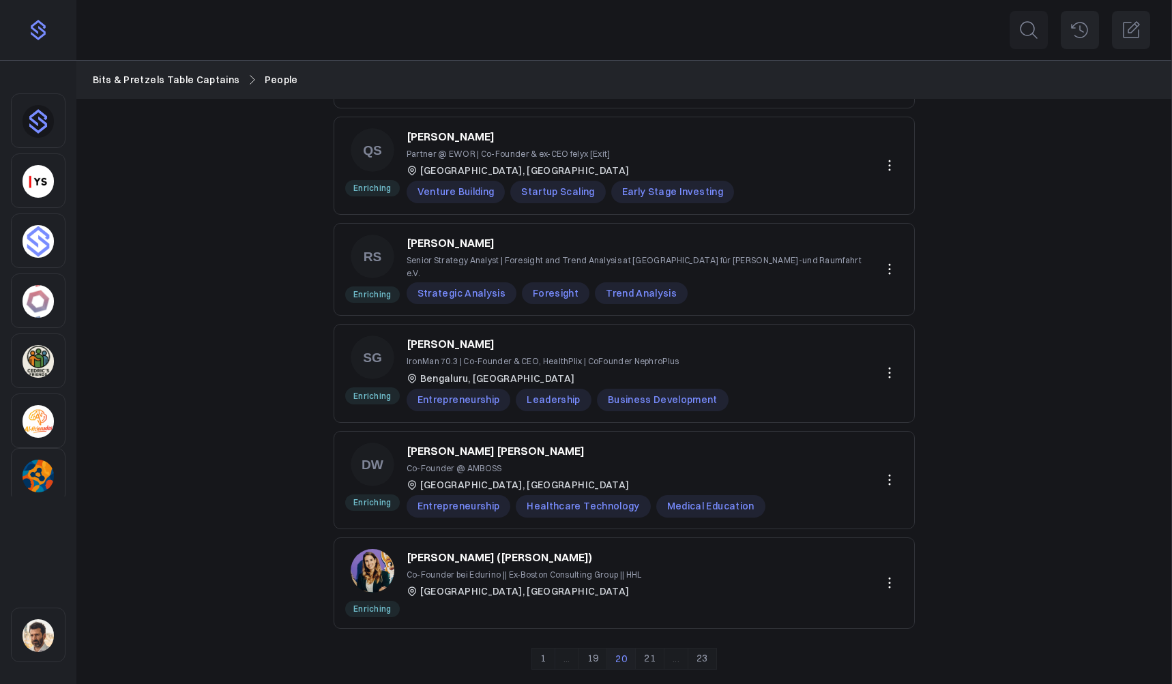
scroll to position [0, 0]
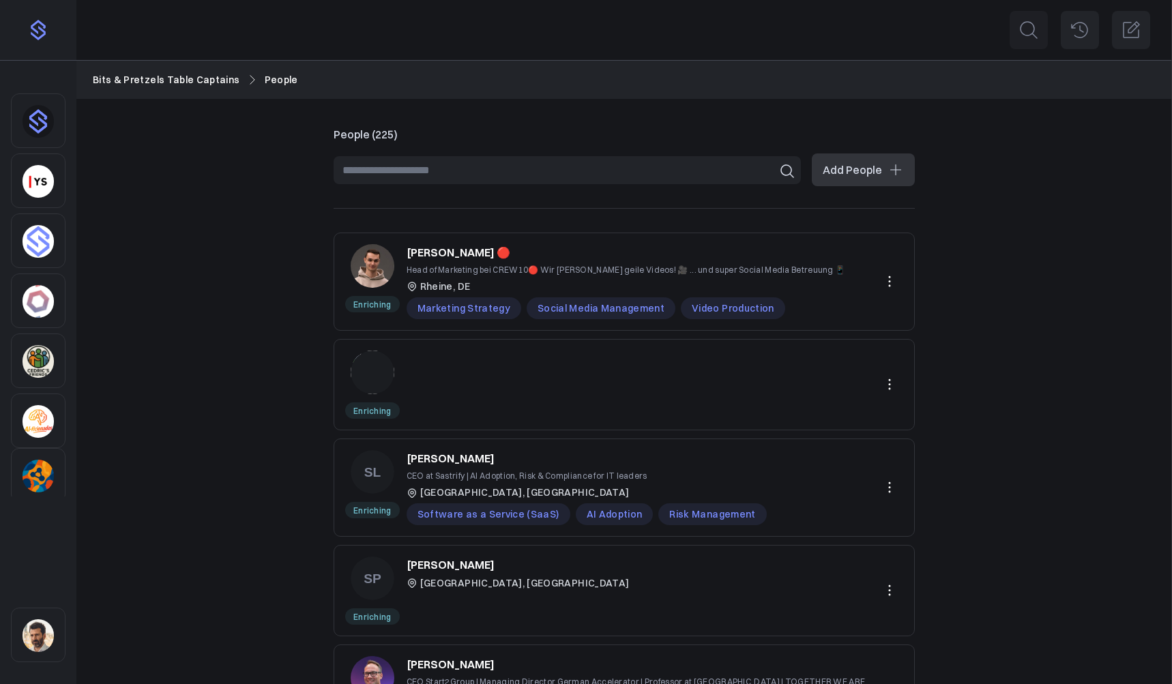
click at [371, 369] on img at bounding box center [373, 373] width 44 height 44
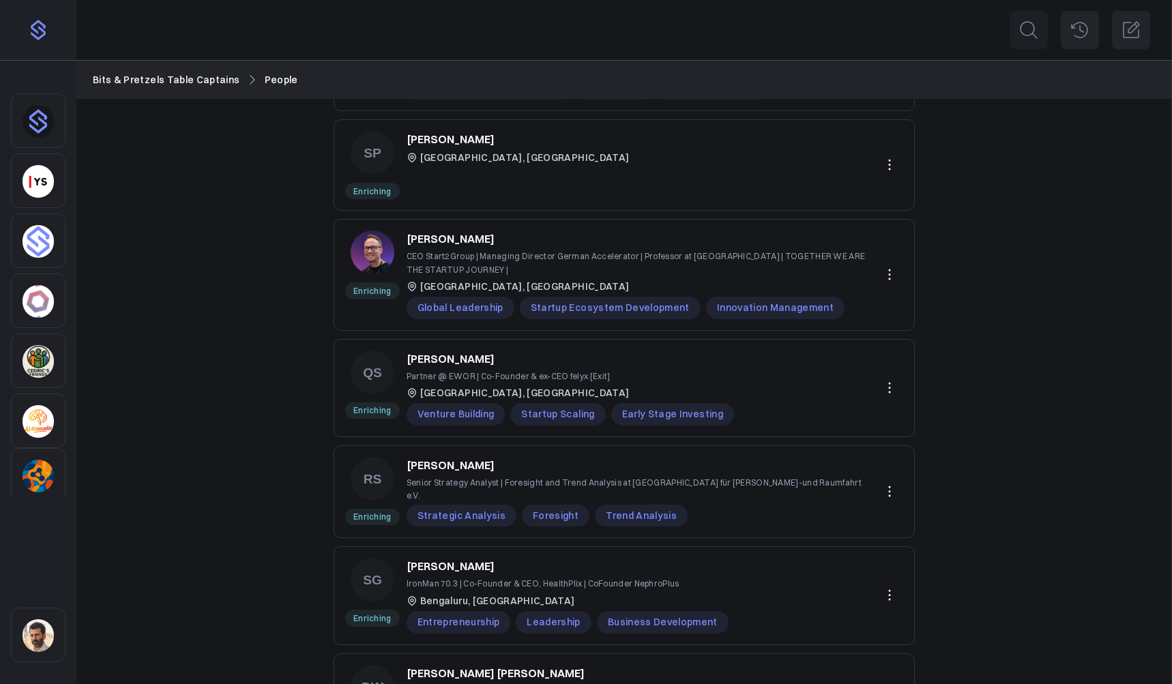
scroll to position [648, 0]
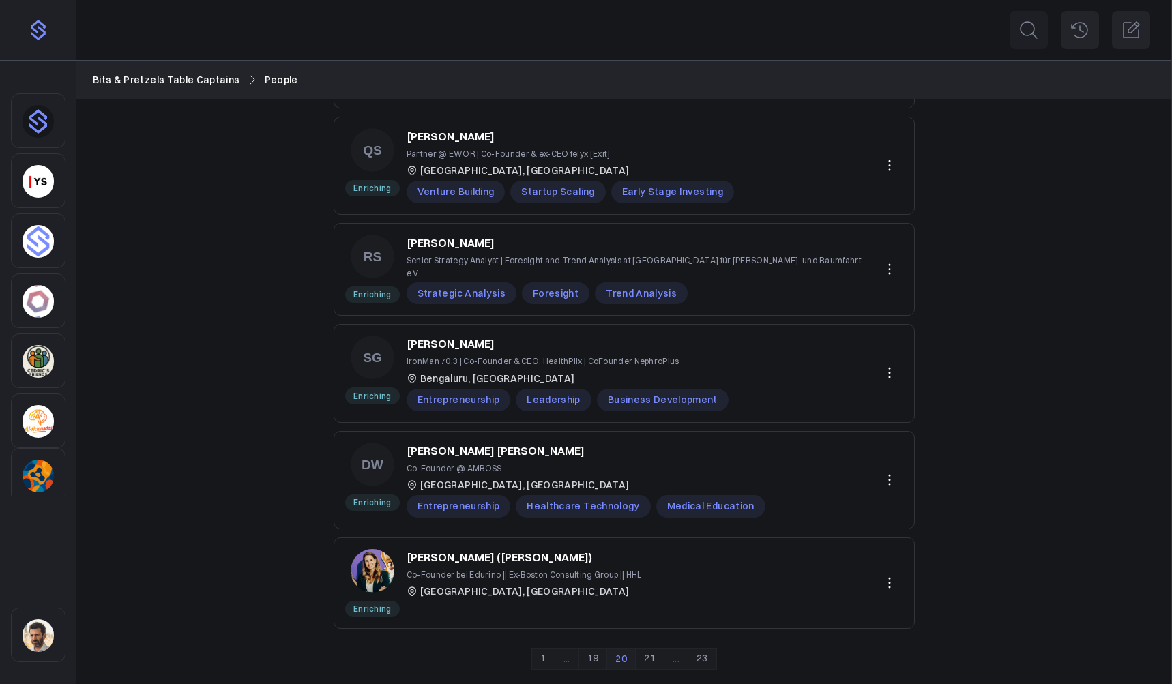
click at [51, 619] on div "Sidebar" at bounding box center [38, 635] width 55 height 55
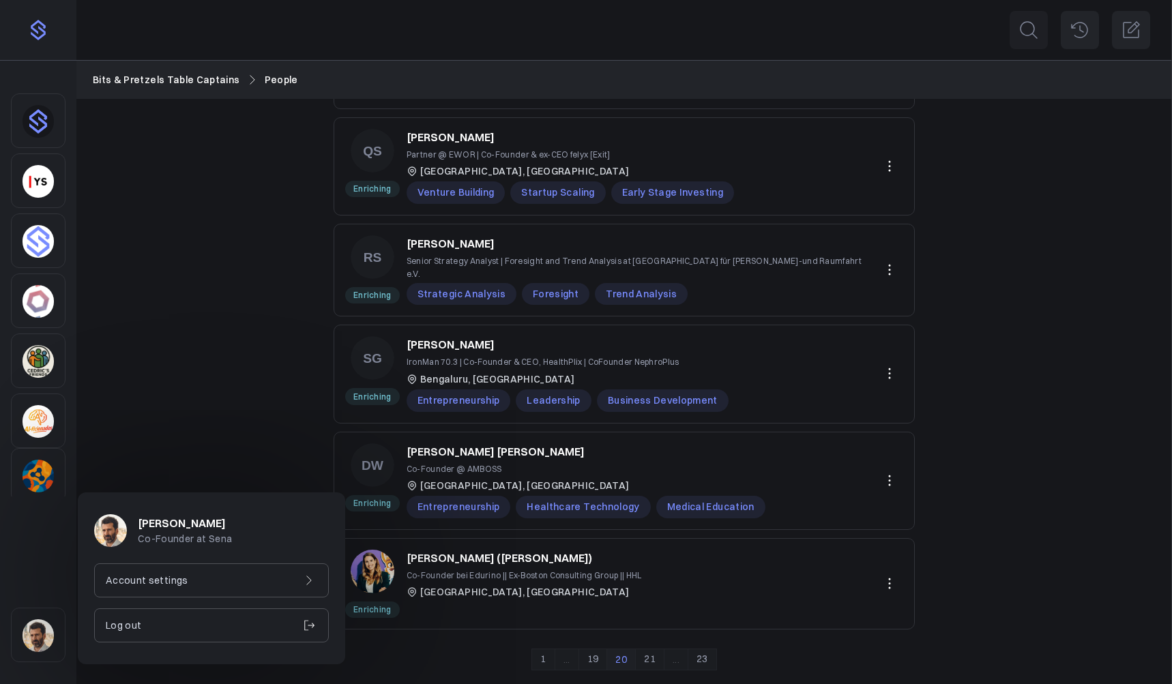
click at [162, 576] on p "Account settings" at bounding box center [147, 580] width 83 height 15
